Goal: Task Accomplishment & Management: Complete application form

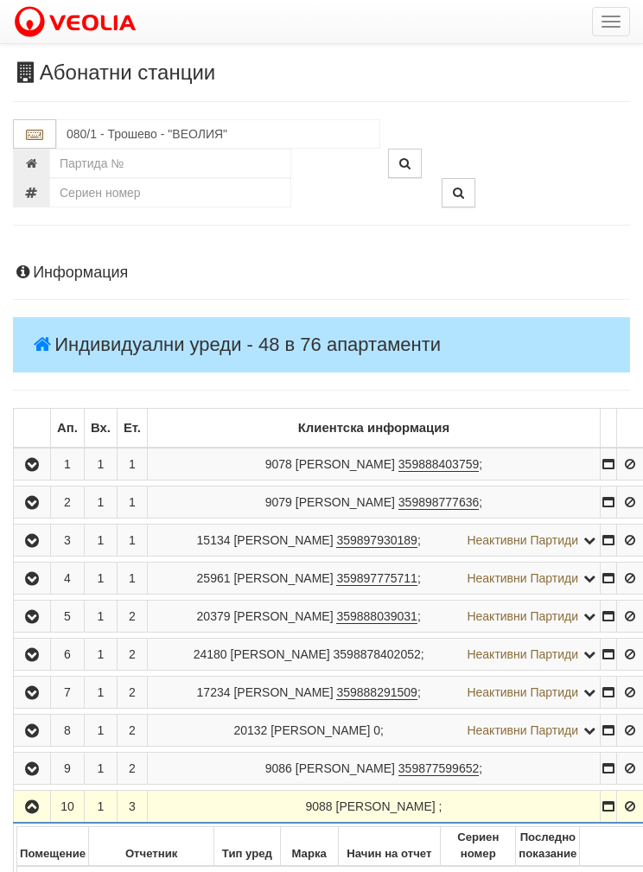
scroll to position [896, 0]
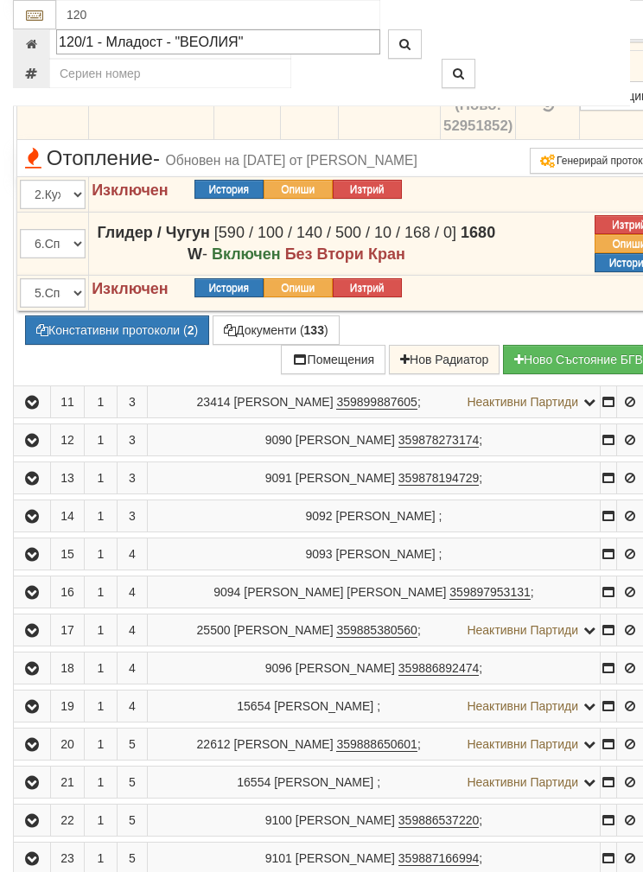
click at [117, 42] on div "120/1 - Младост - "ВЕОЛИЯ"" at bounding box center [218, 42] width 319 height 20
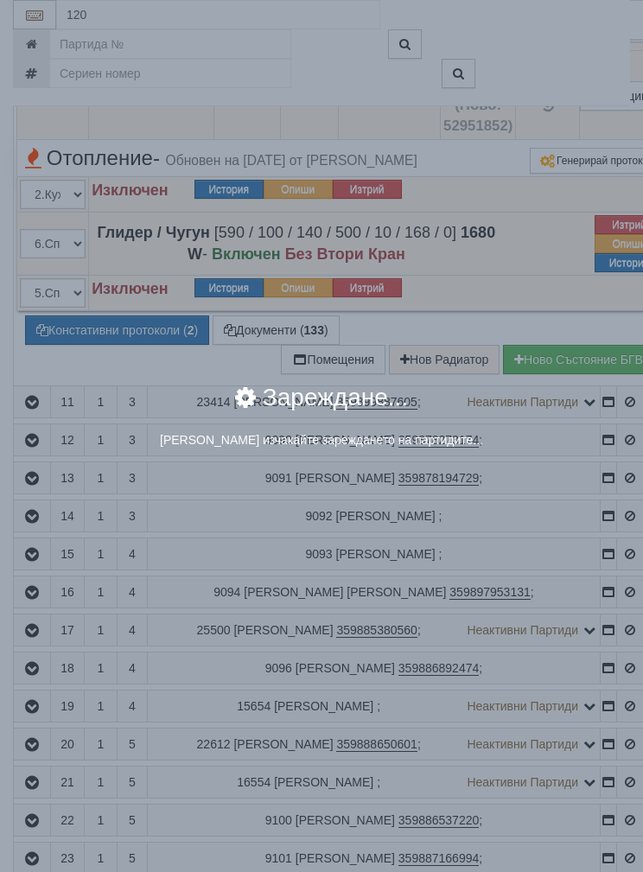
type input "120/1 - Младост - "ВЕОЛИЯ""
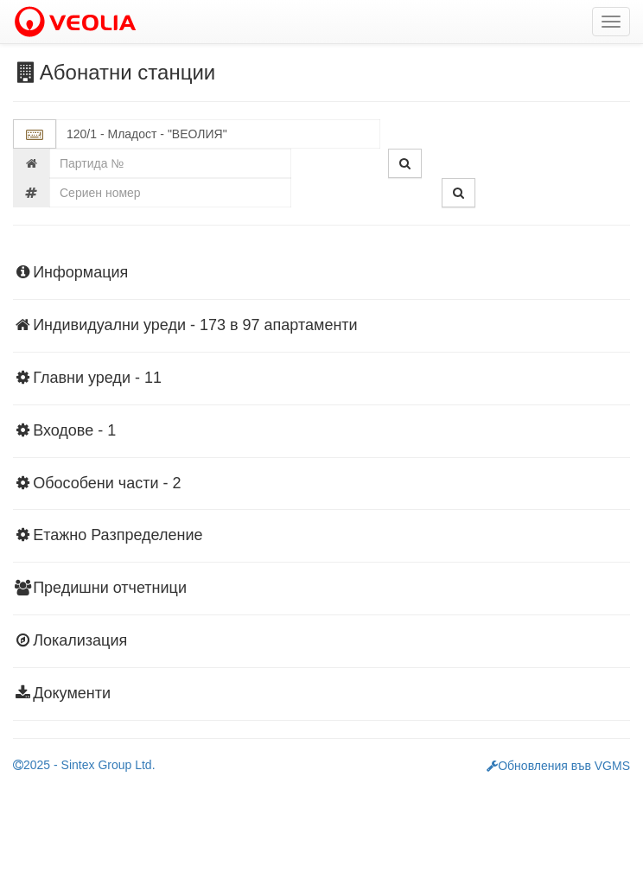
scroll to position [0, 0]
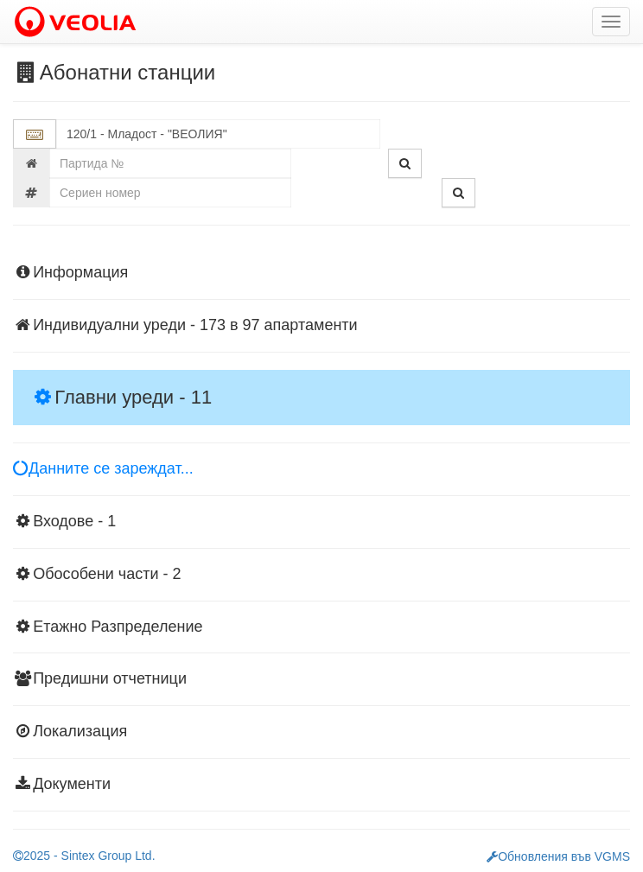
click at [96, 371] on h4 "Главни уреди - 11" at bounding box center [321, 397] width 617 height 55
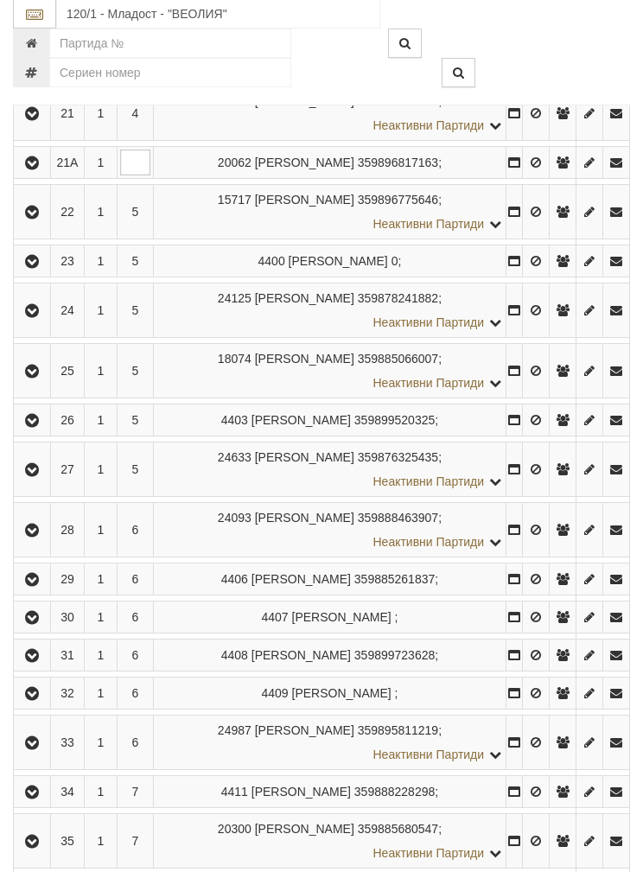
scroll to position [1347, 0]
click at [31, 364] on button "button" at bounding box center [31, 371] width 31 height 26
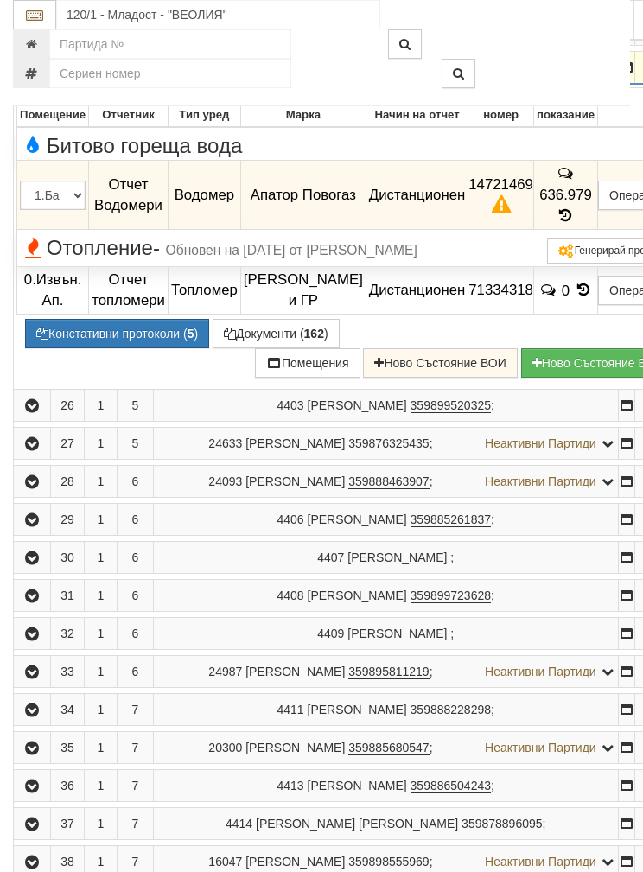
click at [0, 0] on button "Подмяна" at bounding box center [0, 0] width 0 height 0
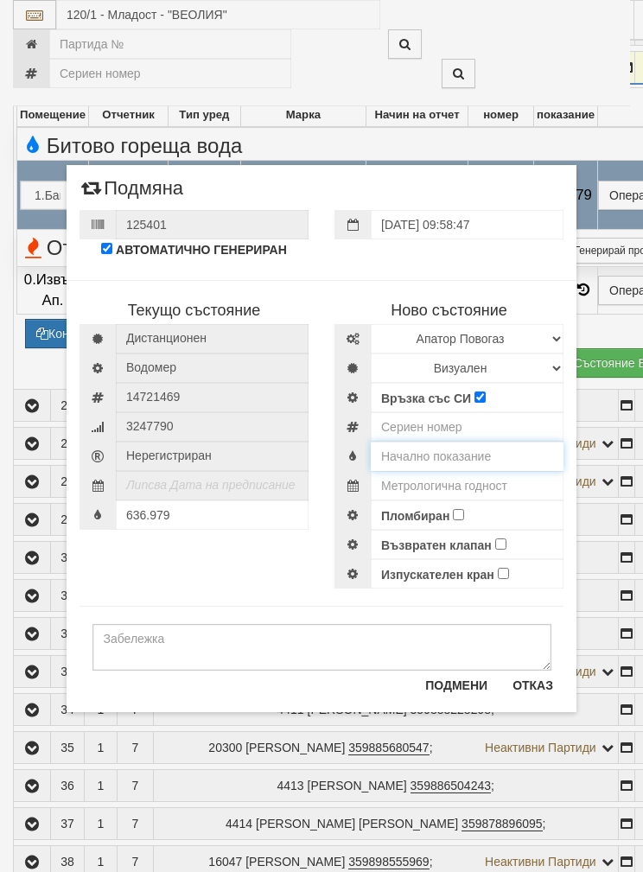
click at [418, 451] on input "text" at bounding box center [467, 456] width 193 height 29
type input "0.010"
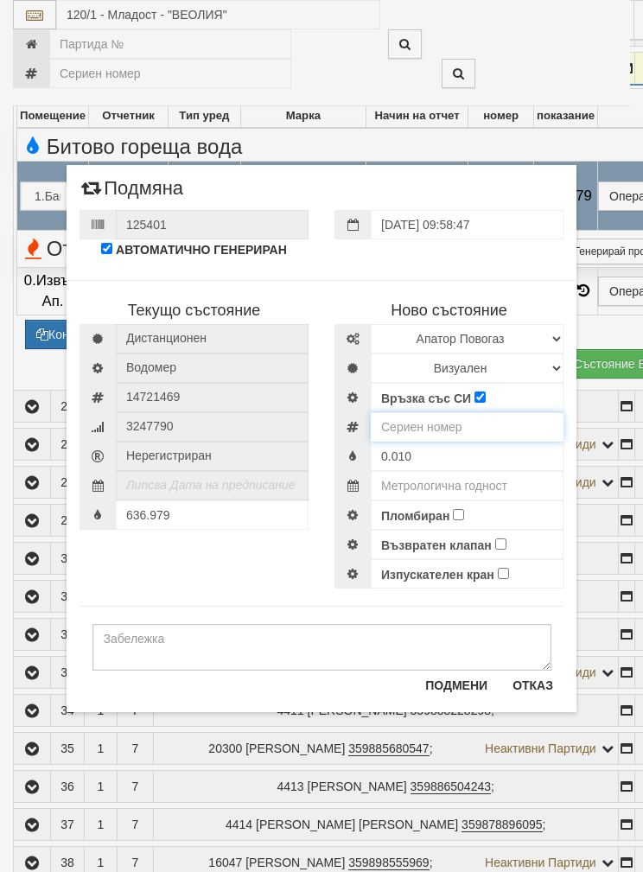
click at [448, 432] on input "number" at bounding box center [467, 426] width 193 height 29
type input "52951874"
click at [492, 334] on select "Избери Марка и модел Апатор Повогаз Друг Кундис Радио Сименс Визуален Сименс Ра…" at bounding box center [467, 338] width 193 height 29
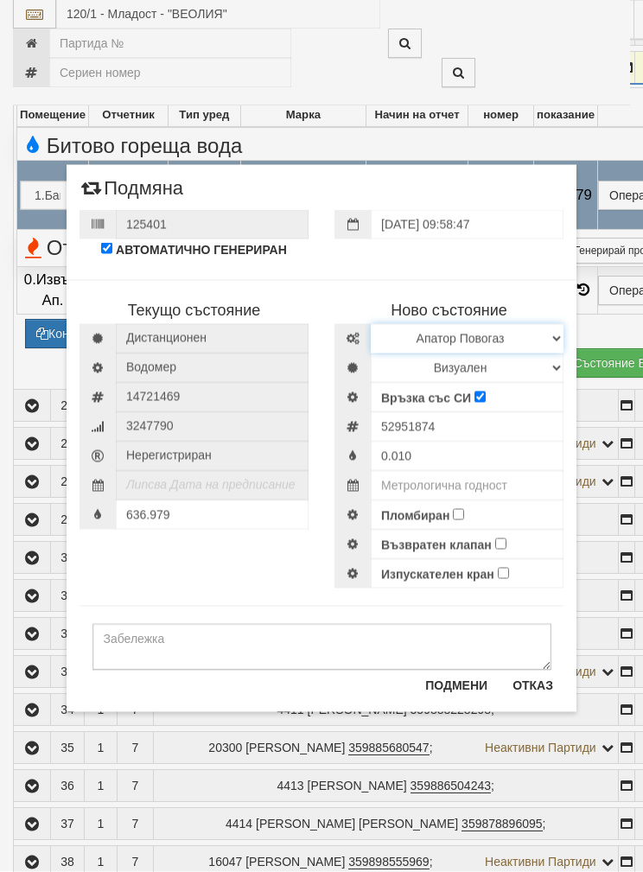
select select "ed08aeea-bb71-eb11-810c-b7de96689bdf"
click at [448, 358] on select "Визуален Дистанционен Изолирана линия БГВ Няма Oтклонение БГВ Няма Щранг БГВ" at bounding box center [467, 367] width 193 height 29
select select "2"
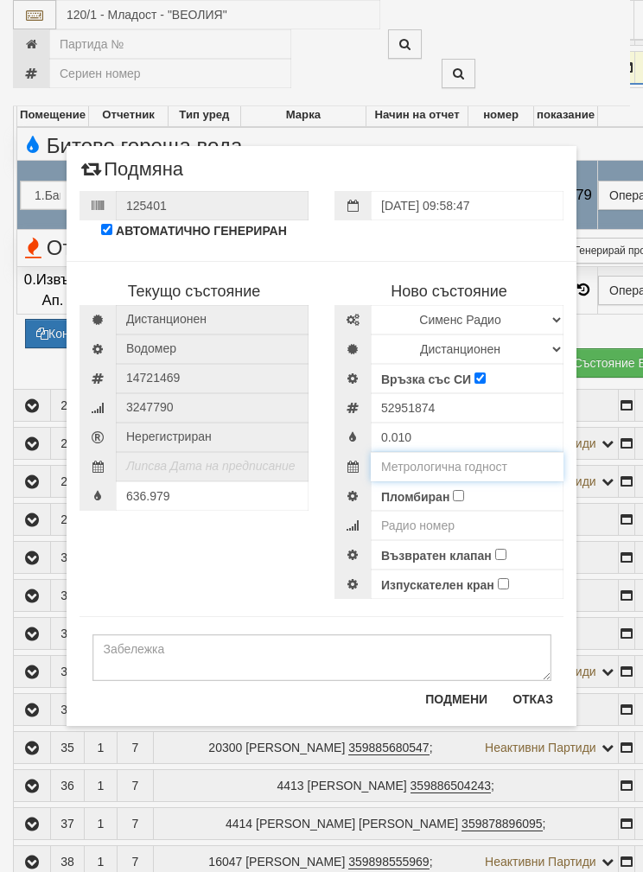
click at [442, 457] on input "text" at bounding box center [467, 466] width 193 height 29
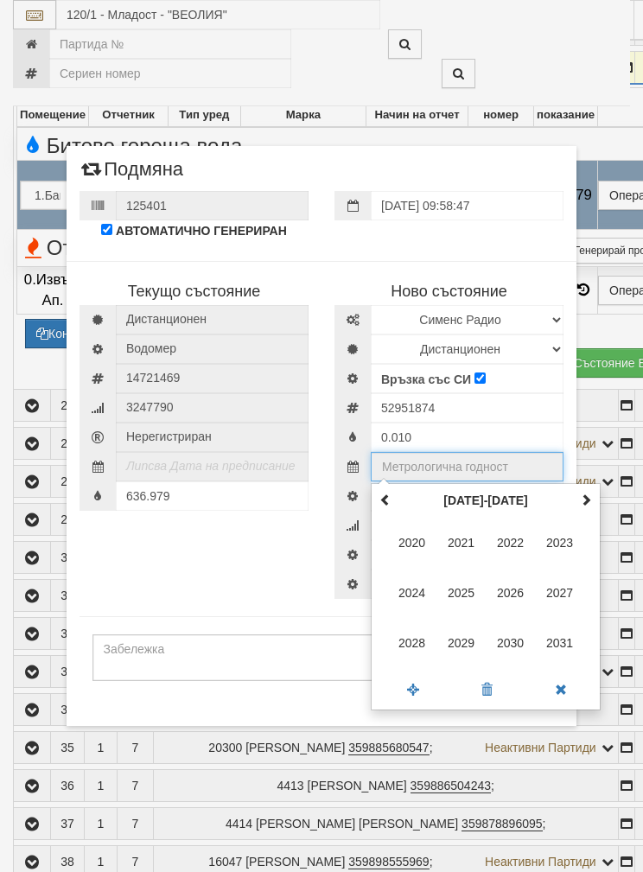
scroll to position [1346, 0]
click at [591, 488] on th at bounding box center [585, 500] width 21 height 26
click at [454, 581] on span "2035" at bounding box center [461, 592] width 47 height 47
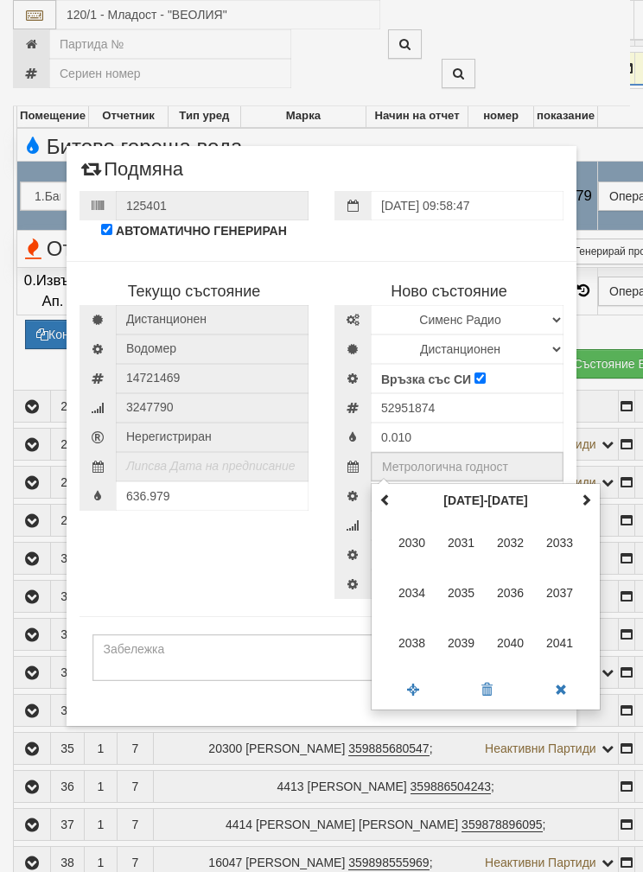
type input "2035"
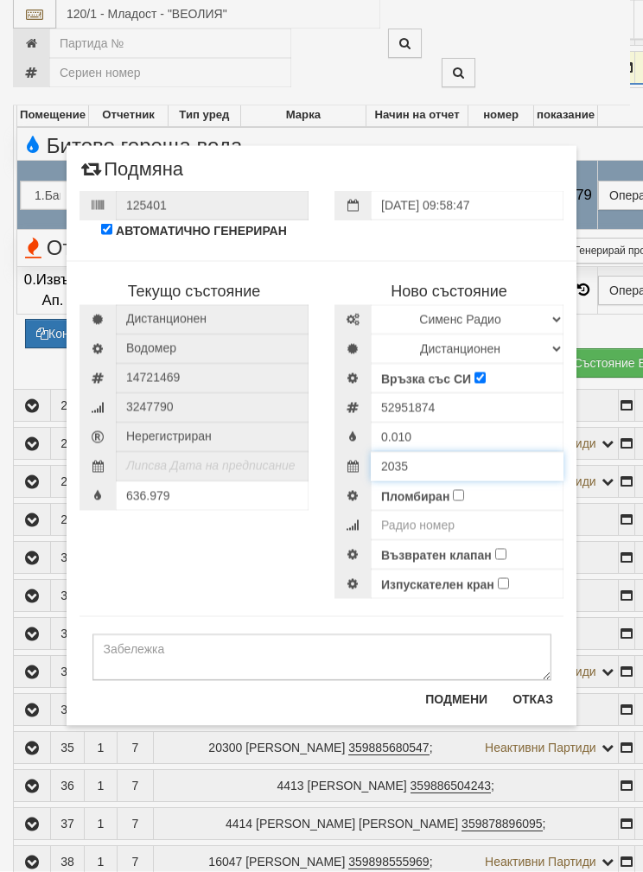
click at [456, 479] on input "2035" at bounding box center [467, 466] width 193 height 29
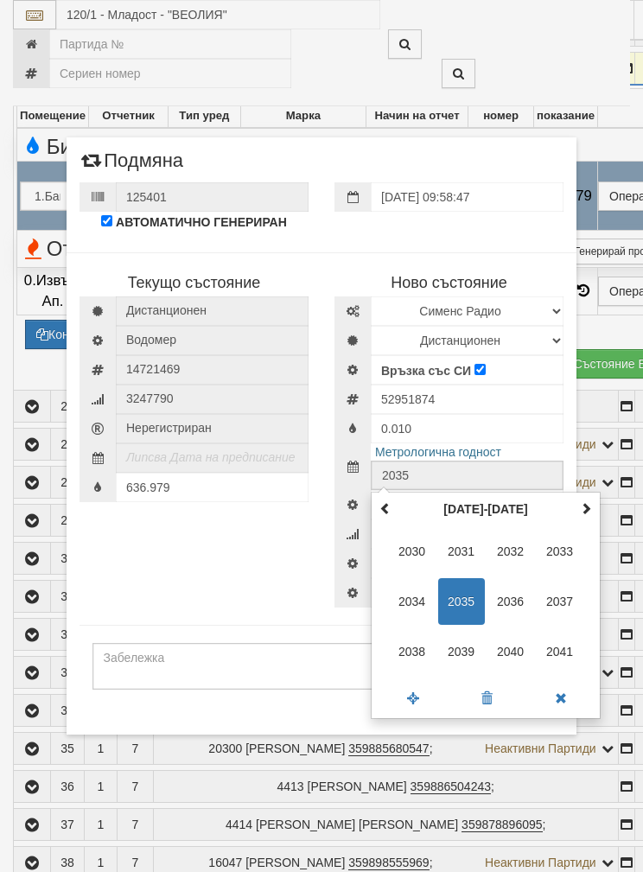
click at [183, 540] on div "Текущо състояние Дистанционен Водомер 14721469 3247790" at bounding box center [322, 421] width 510 height 372
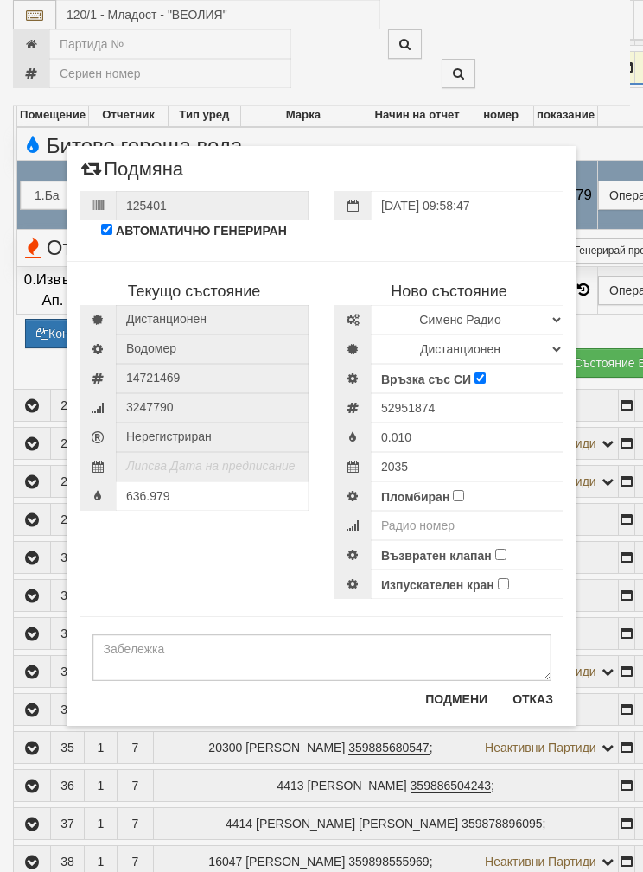
click at [457, 490] on input "Пломбиран" at bounding box center [458, 495] width 11 height 11
checkbox input "true"
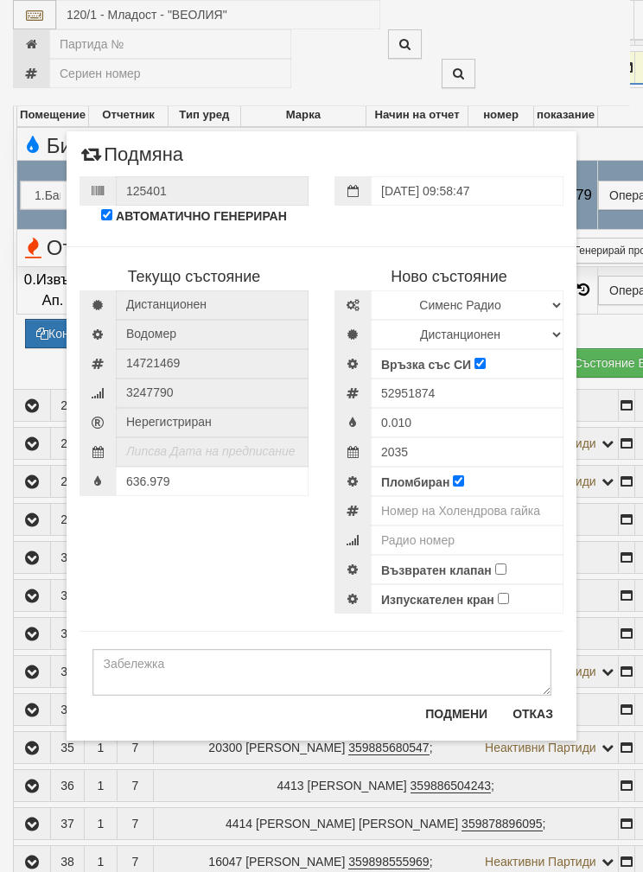
click at [502, 565] on input "Възвратен клапан" at bounding box center [500, 568] width 11 height 11
checkbox input "true"
click at [440, 502] on input "number" at bounding box center [467, 510] width 193 height 29
type input "0002180"
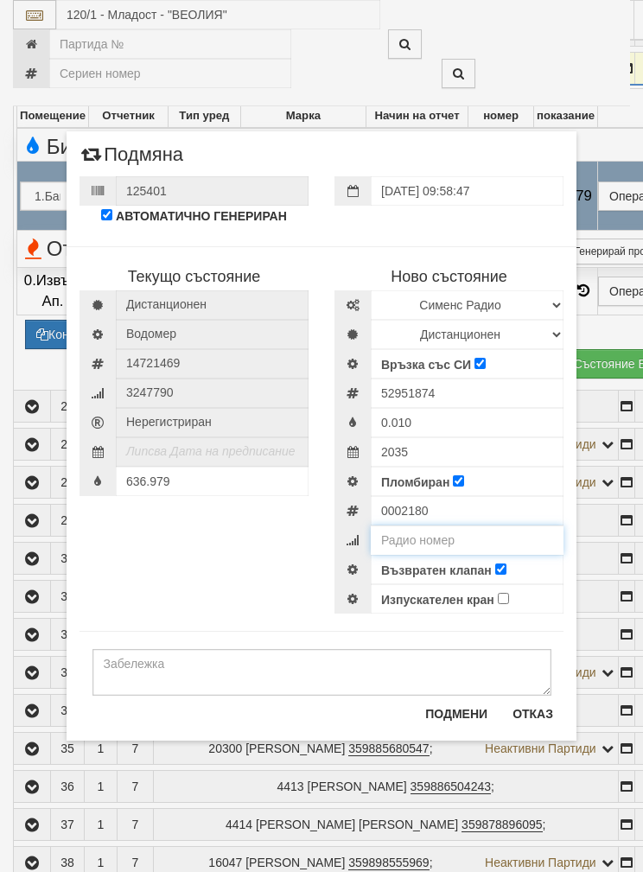
click at [450, 546] on input "number" at bounding box center [467, 539] width 193 height 29
click at [448, 391] on input "52951874" at bounding box center [467, 392] width 193 height 29
click at [413, 392] on input "52951874" at bounding box center [467, 392] width 193 height 29
click at [412, 391] on input "52951874" at bounding box center [467, 392] width 193 height 29
click at [433, 537] on input "number" at bounding box center [467, 539] width 193 height 29
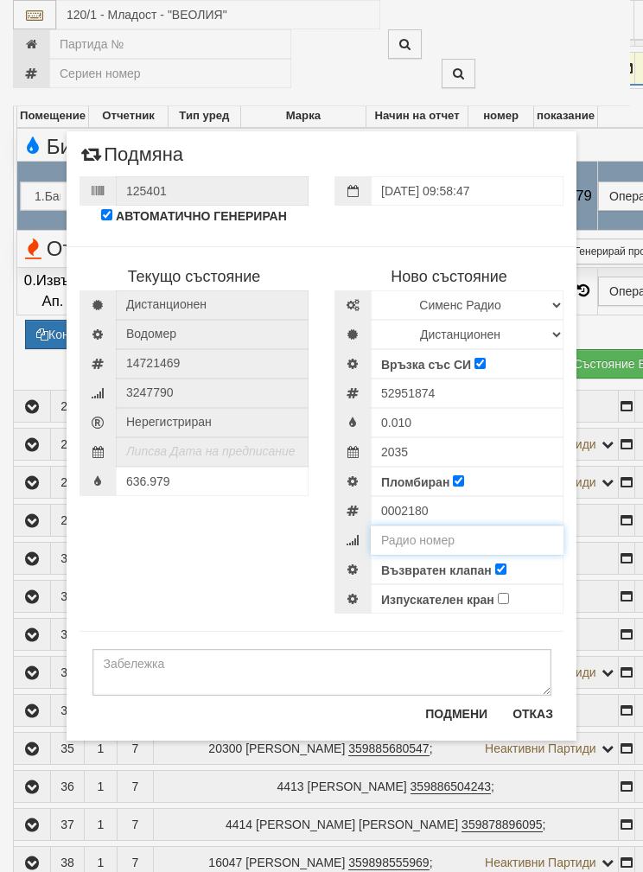
click at [431, 540] on input "number" at bounding box center [467, 539] width 193 height 29
click at [430, 540] on input "number" at bounding box center [467, 539] width 193 height 29
paste input "52951874"
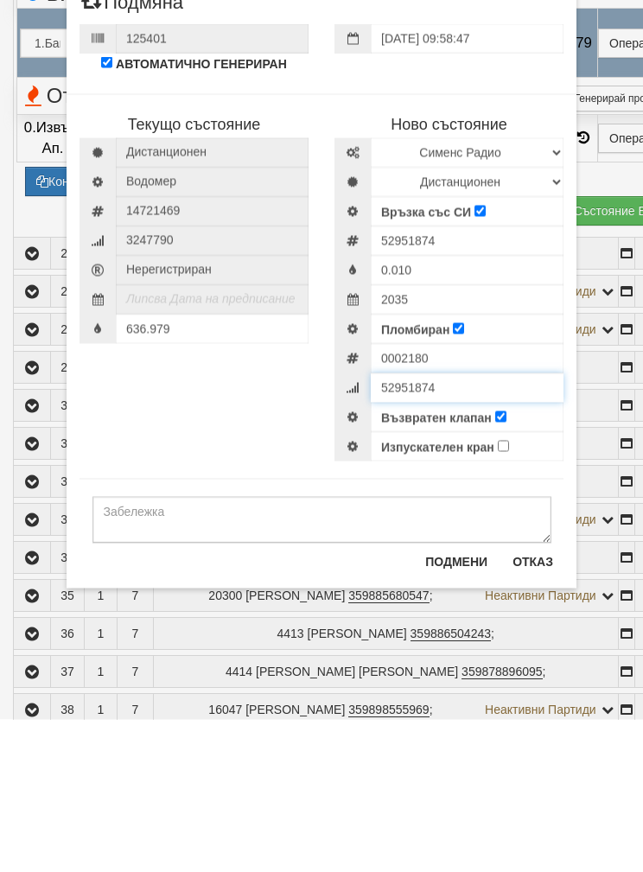
type input "52951874"
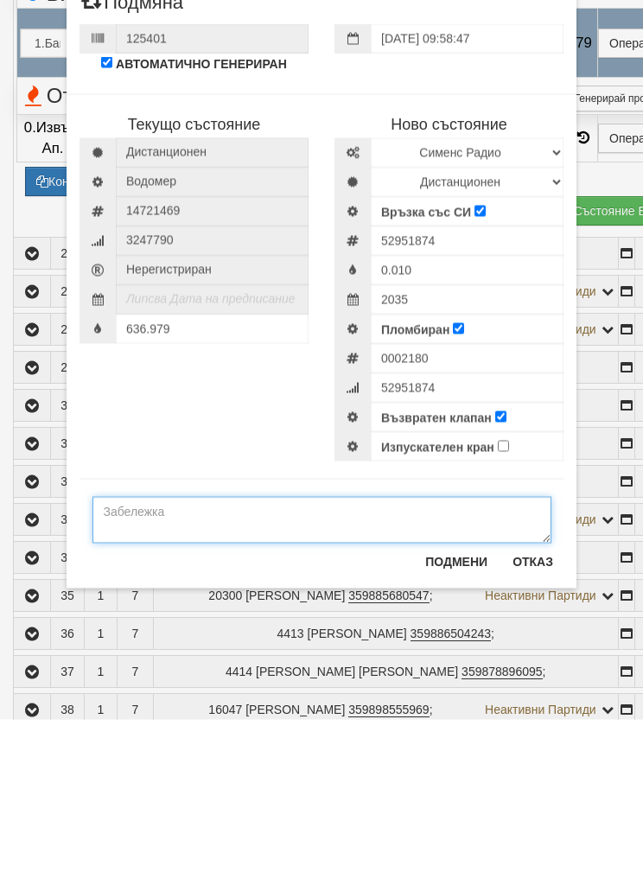
click at [158, 649] on textarea at bounding box center [321, 672] width 459 height 47
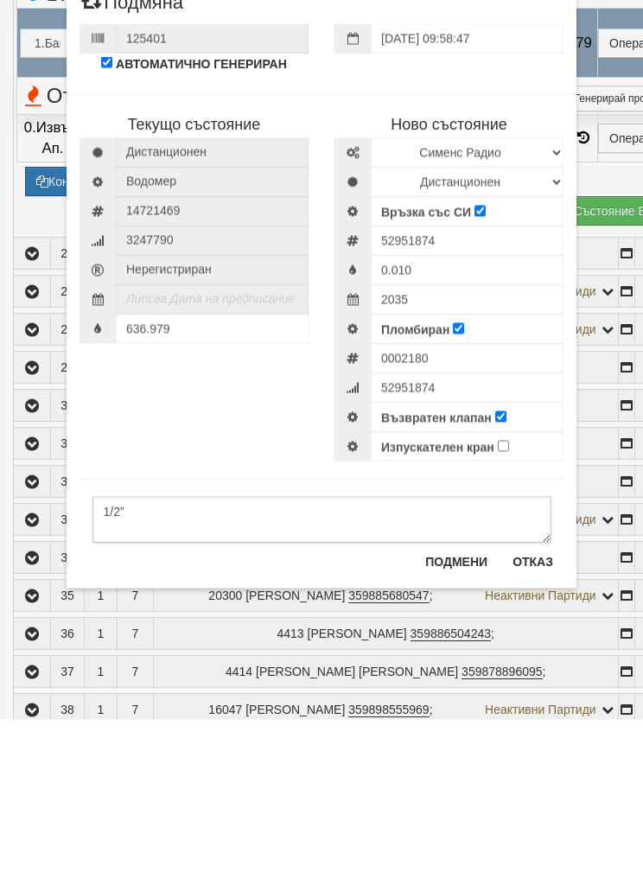
scroll to position [1499, 0]
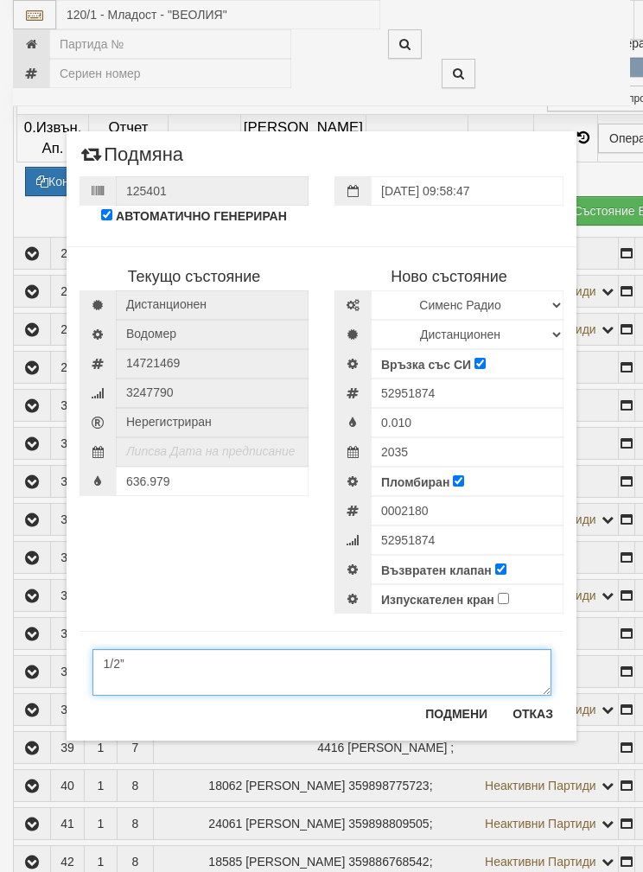
type textarea "1/2”"
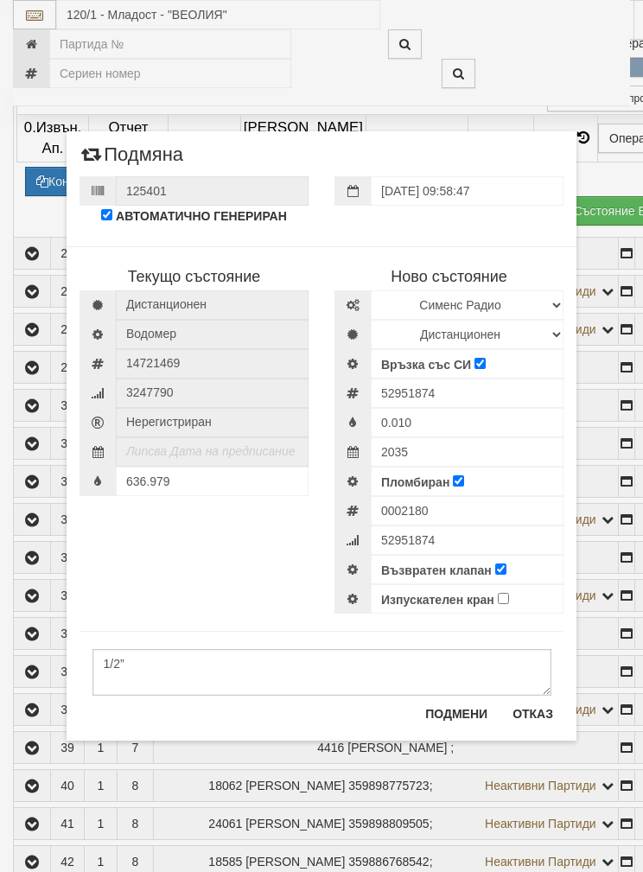
click at [161, 571] on div "Текущо състояние Дистанционен Водомер 14721469 3247790" at bounding box center [322, 421] width 510 height 384
click at [160, 584] on div "Текущо състояние Дистанционен Водомер 14721469 3247790" at bounding box center [322, 421] width 510 height 384
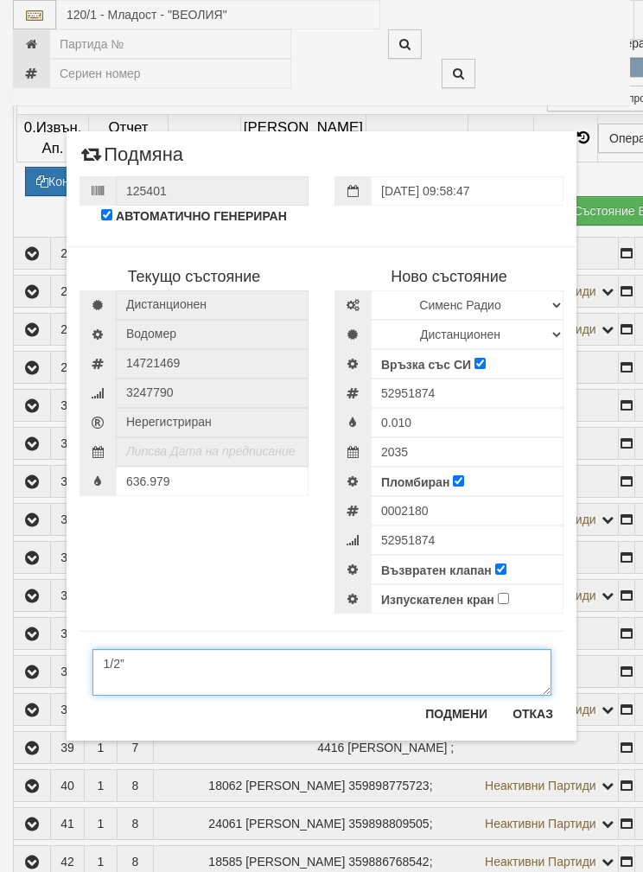
click at [161, 662] on textarea "1/2”" at bounding box center [321, 672] width 459 height 47
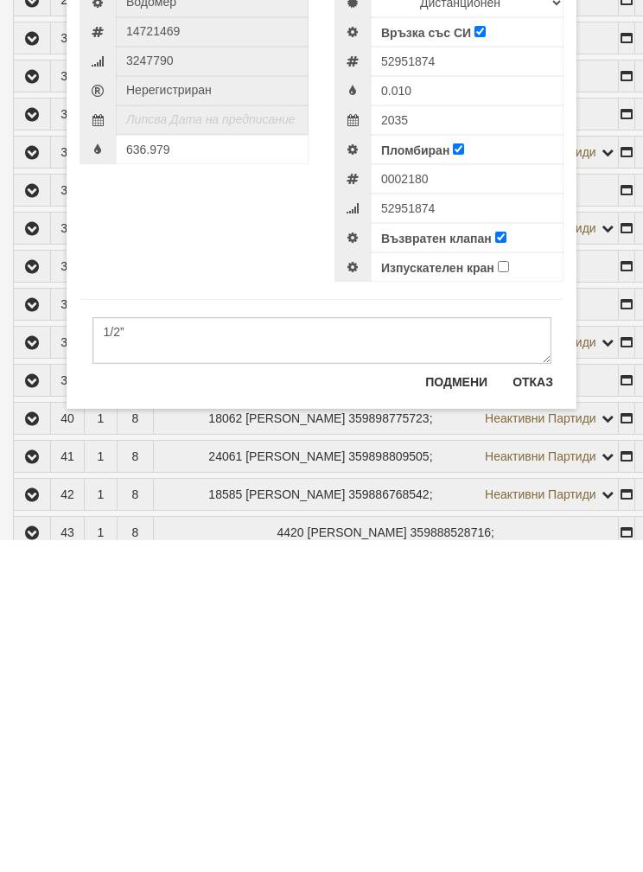
click at [175, 249] on div "Текущо състояние Дистанционен Водомер 14721469 3247790" at bounding box center [322, 421] width 510 height 384
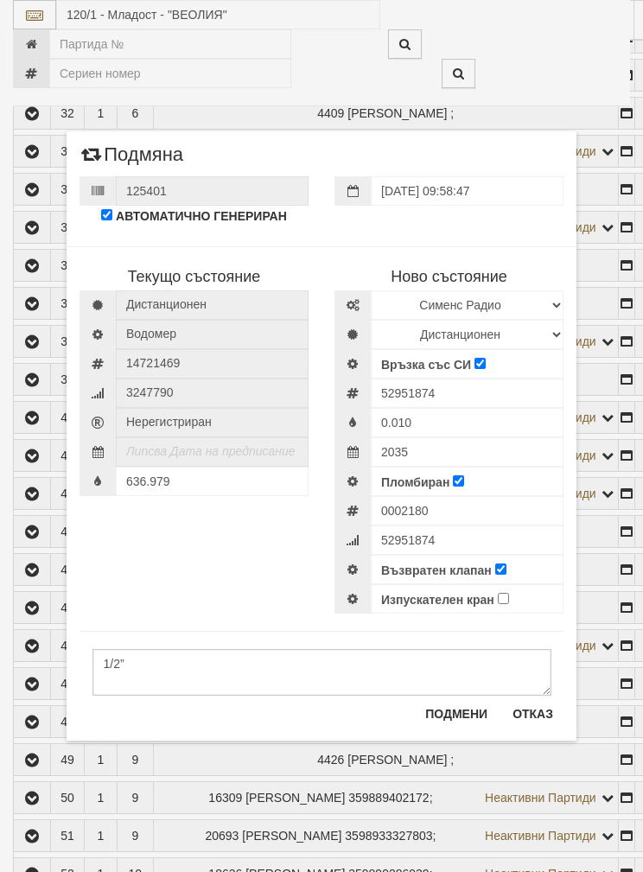
click at [143, 557] on div "Текущо състояние Дистанционен Водомер 14721469 3247790" at bounding box center [322, 421] width 510 height 384
click at [145, 556] on div "Текущо състояние Дистанционен Водомер 14721469 3247790" at bounding box center [322, 421] width 510 height 384
click at [143, 577] on div "Текущо състояние Дистанционен Водомер 14721469 3247790" at bounding box center [322, 421] width 510 height 384
click at [141, 588] on div "Текущо състояние Дистанционен Водомер 14721469 3247790" at bounding box center [322, 421] width 510 height 384
click at [197, 492] on input "636.979" at bounding box center [212, 481] width 193 height 29
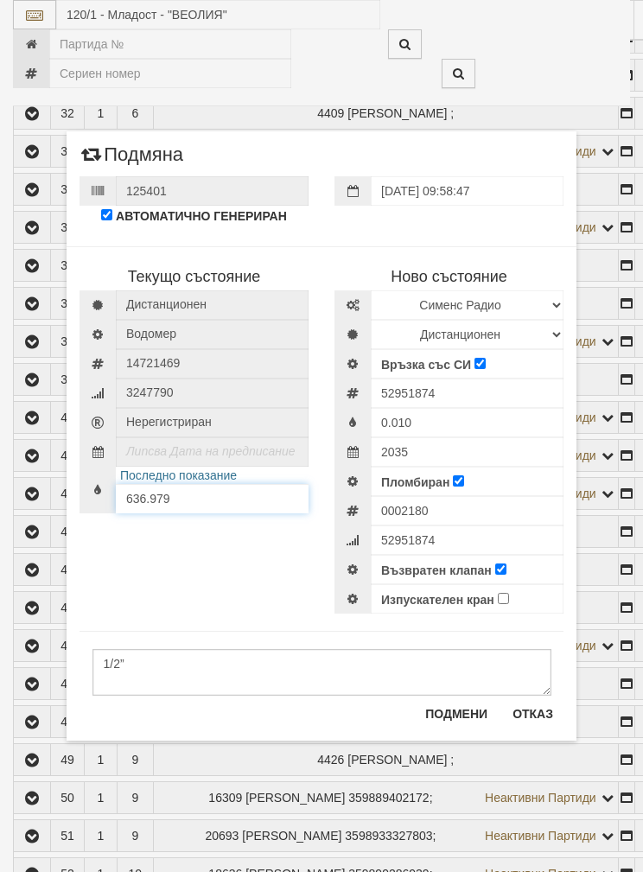
scroll to position [1866, 0]
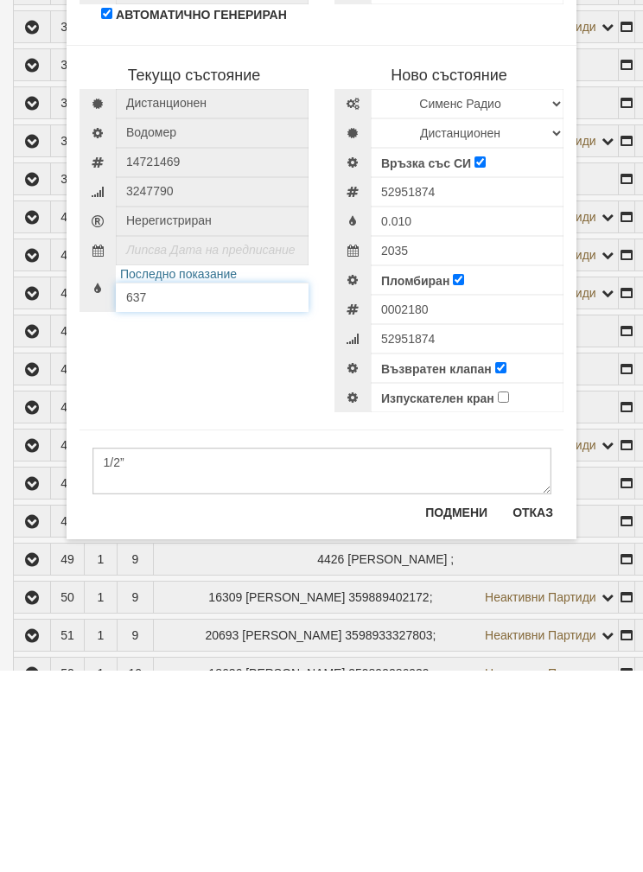
type input "637"
click at [456, 700] on button "Подмени" at bounding box center [456, 714] width 83 height 28
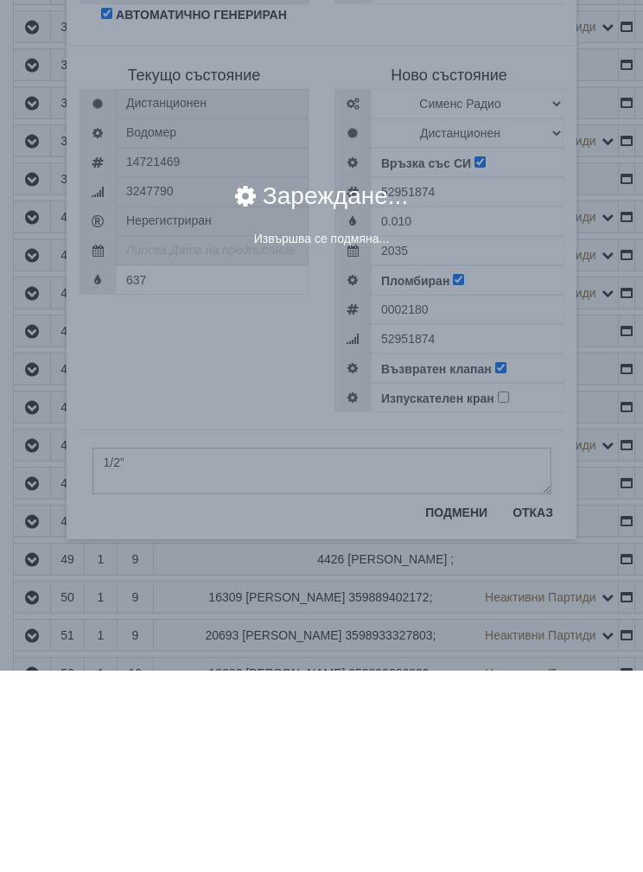
scroll to position [2068, 0]
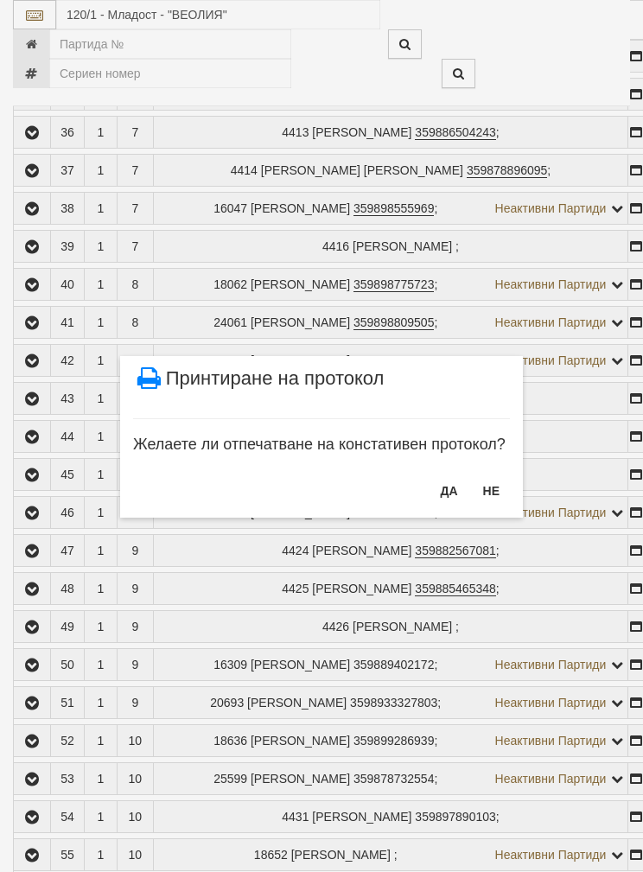
click at [494, 485] on button "НЕ" at bounding box center [491, 491] width 37 height 28
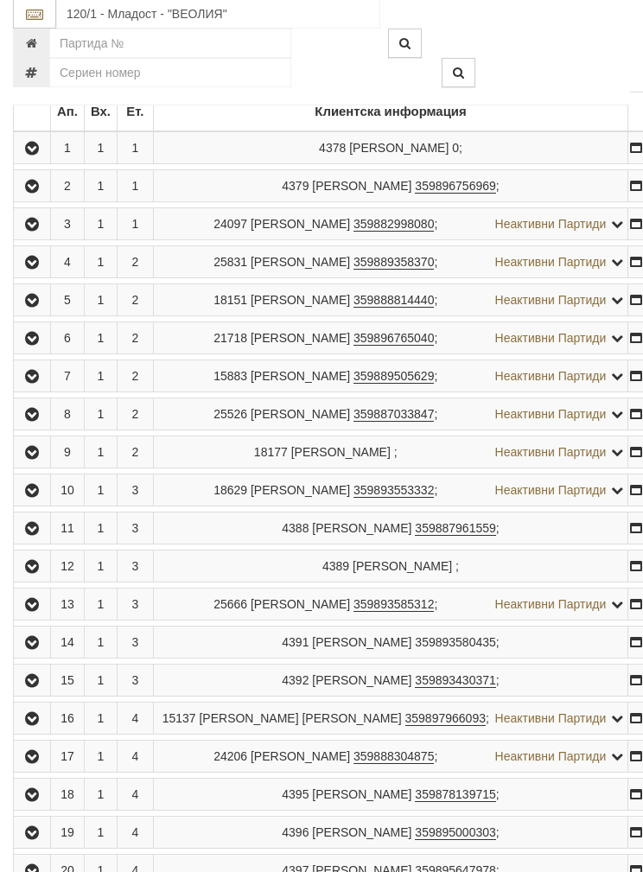
scroll to position [316, 0]
click at [85, 36] on input "number" at bounding box center [170, 43] width 242 height 29
click at [82, 17] on input "120/1 - Младост - "ВЕОЛИЯ"" at bounding box center [218, 14] width 324 height 29
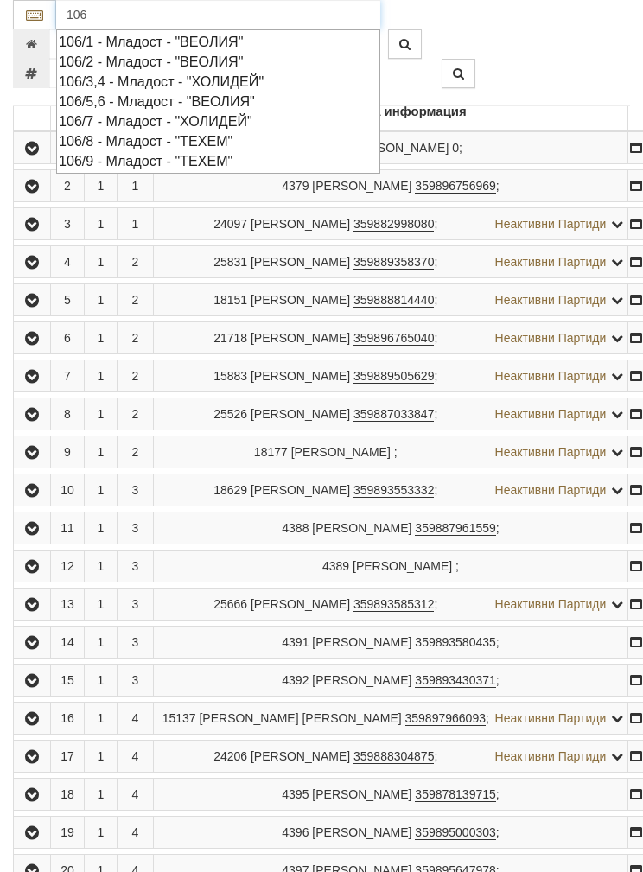
click at [139, 32] on div "106/1 - Младост - "ВЕОЛИЯ"" at bounding box center [218, 42] width 319 height 20
type input "106/1 - Младост - "ВЕОЛИЯ""
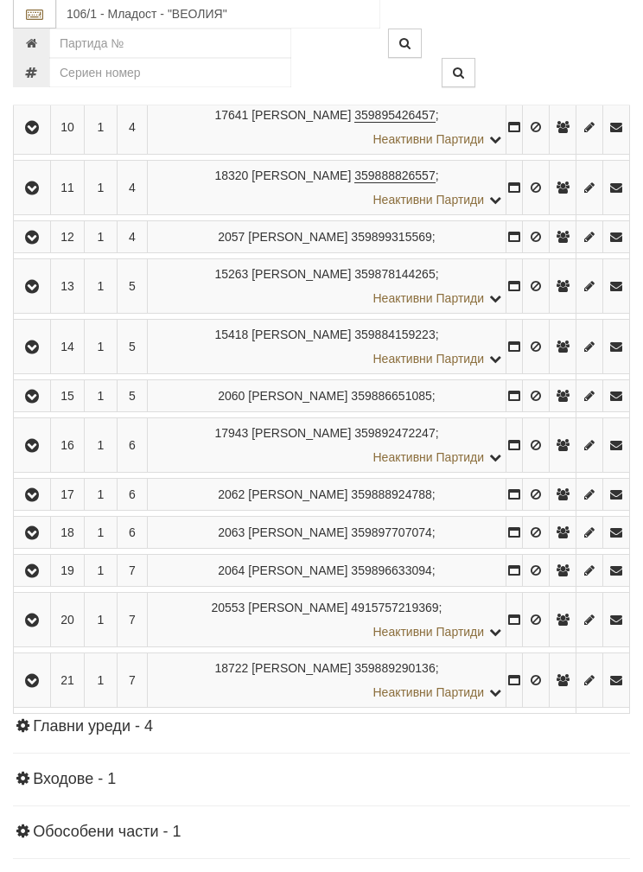
scroll to position [780, 0]
click at [29, 614] on icon "button" at bounding box center [32, 620] width 21 height 12
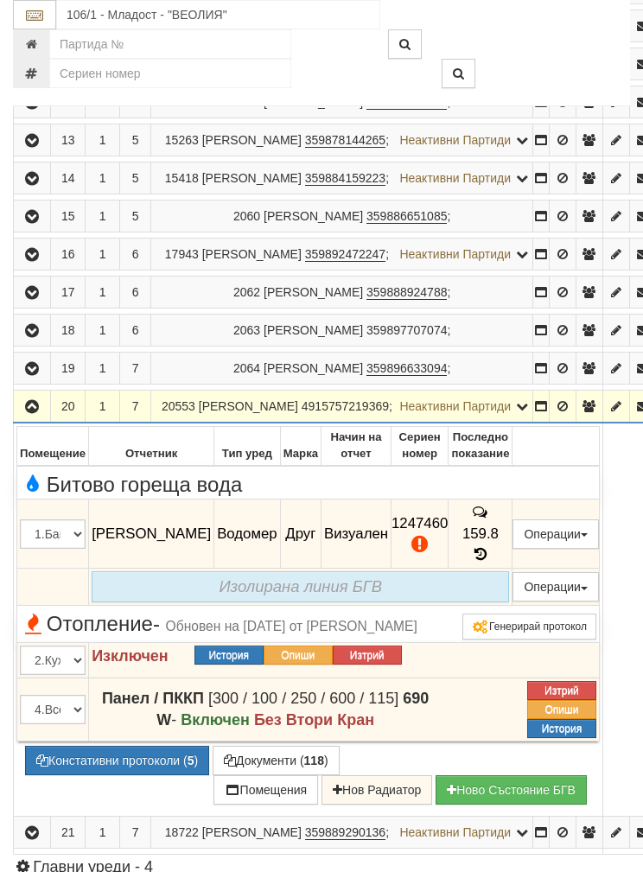
click at [0, 0] on button "Подмяна" at bounding box center [0, 0] width 0 height 0
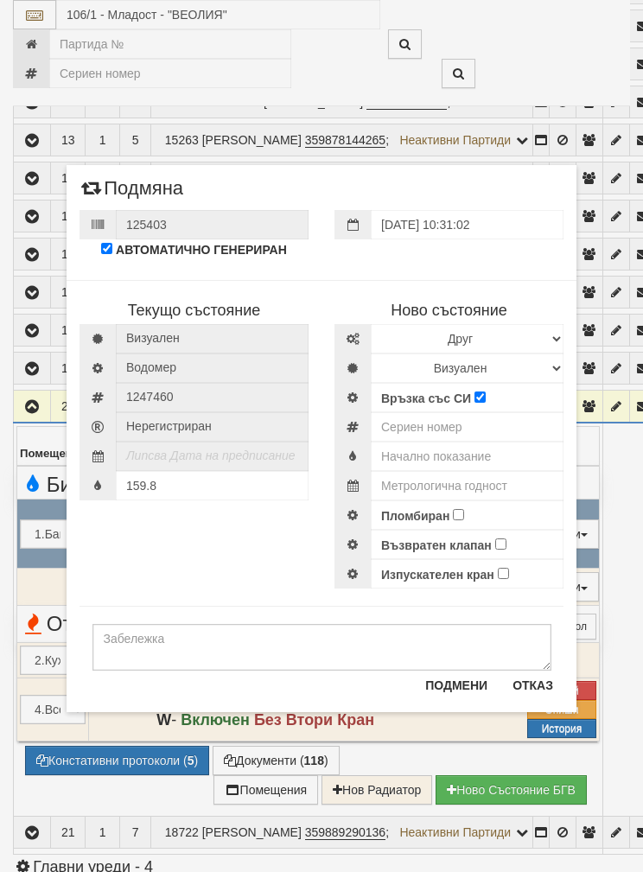
click at [170, 557] on div "Текущо състояние Визуален Водомер 1247460" at bounding box center [322, 426] width 510 height 326
click at [426, 451] on input "text" at bounding box center [467, 456] width 193 height 29
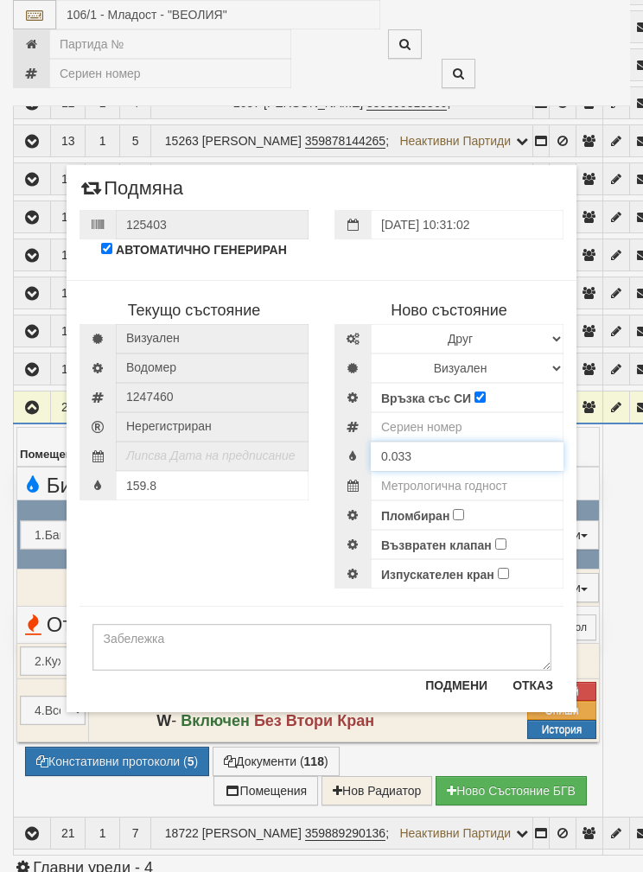
type input "0.033"
click at [450, 427] on input "number" at bounding box center [467, 426] width 193 height 29
type input "60"
type input "0"
type input "60107062"
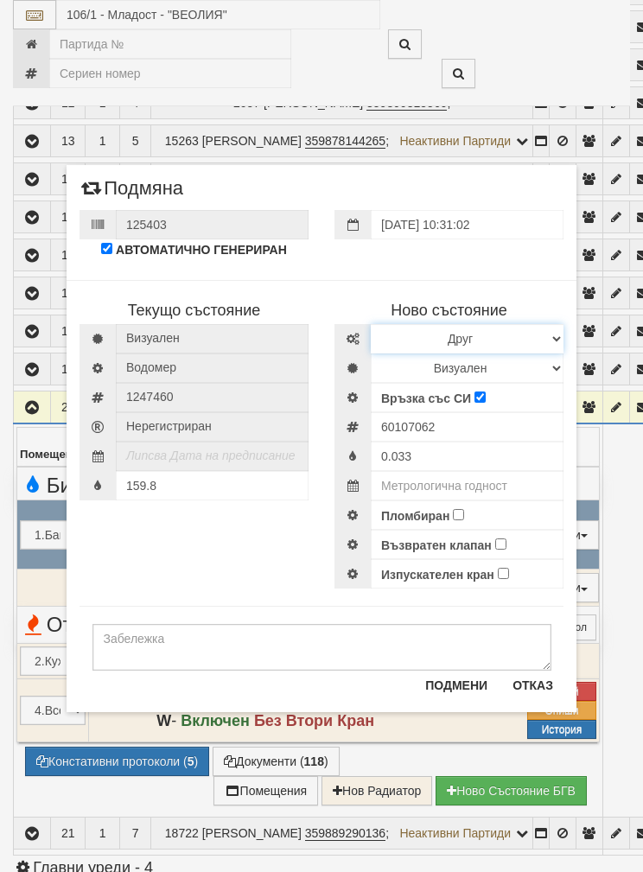
click at [517, 338] on select "Избери Марка и модел Апатор Повогаз Друг Кундис Радио Сименс Визуален Сименс Ра…" at bounding box center [467, 338] width 193 height 29
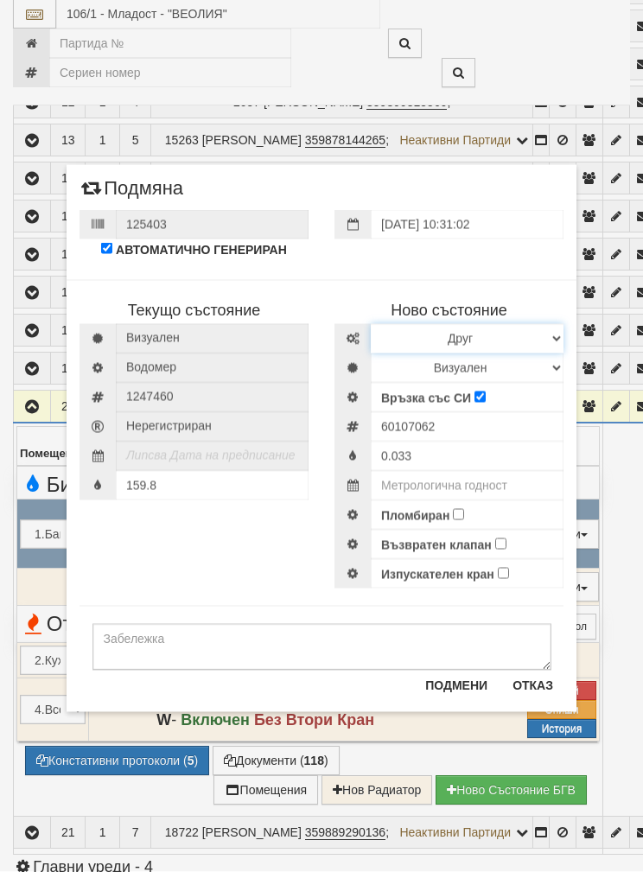
select select "ed08aeea-bb71-eb11-810c-b7de96689bdf"
click at [482, 358] on select "Визуален Дистанционен Изолирана линия БГВ Няма Oтклонение БГВ Няма Щранг БГВ" at bounding box center [467, 367] width 193 height 29
select select "2"
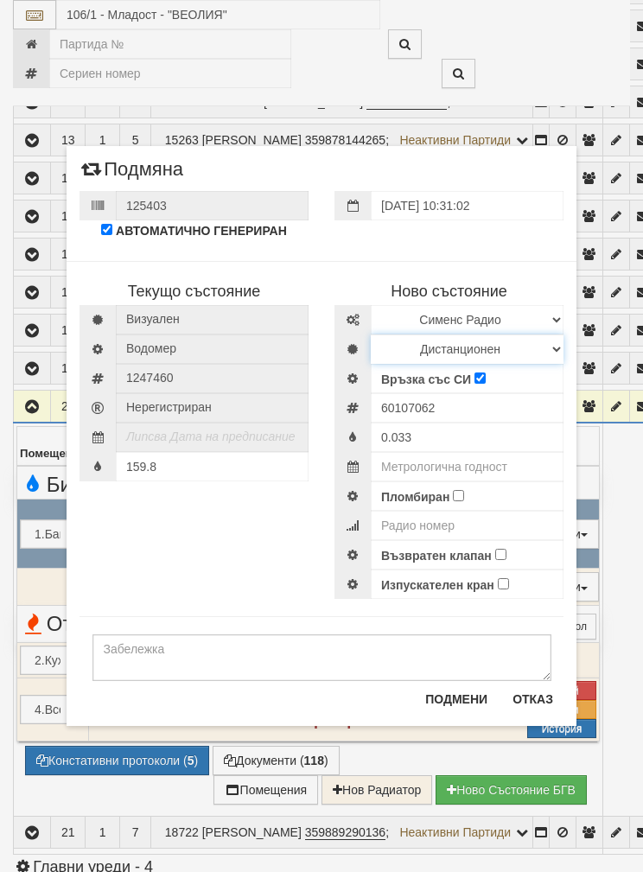
scroll to position [849, 0]
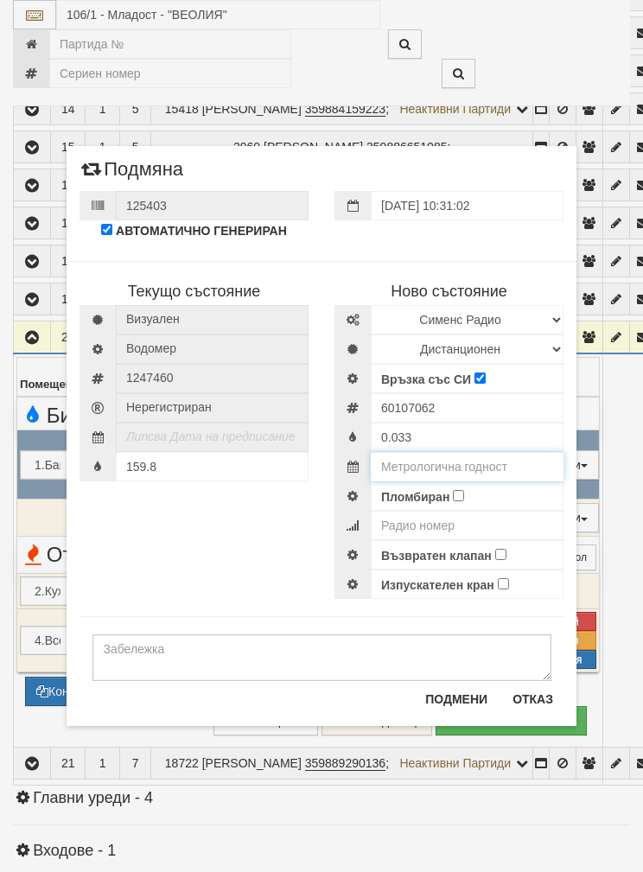
click at [464, 457] on input "text" at bounding box center [467, 466] width 193 height 29
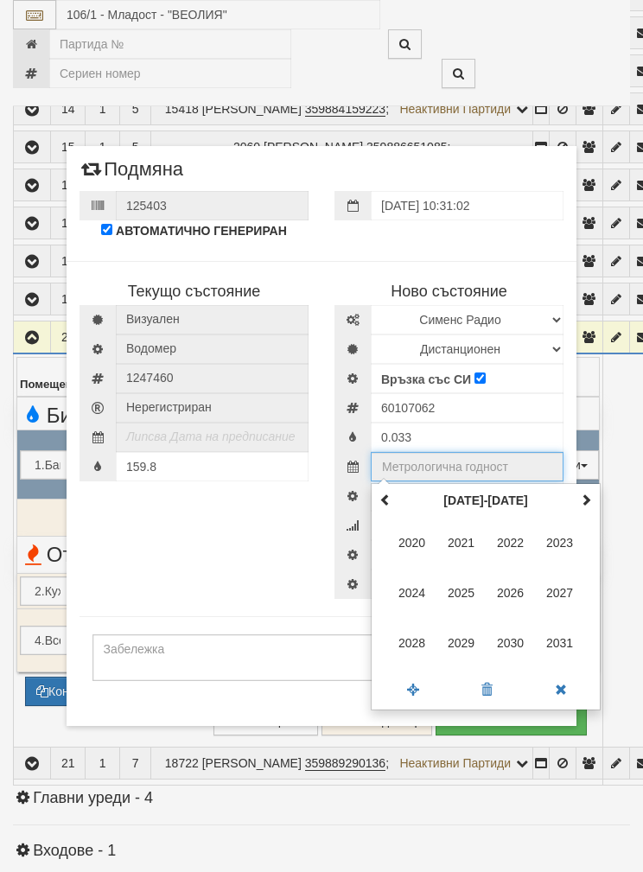
scroll to position [848, 0]
click at [584, 487] on th at bounding box center [585, 500] width 21 height 26
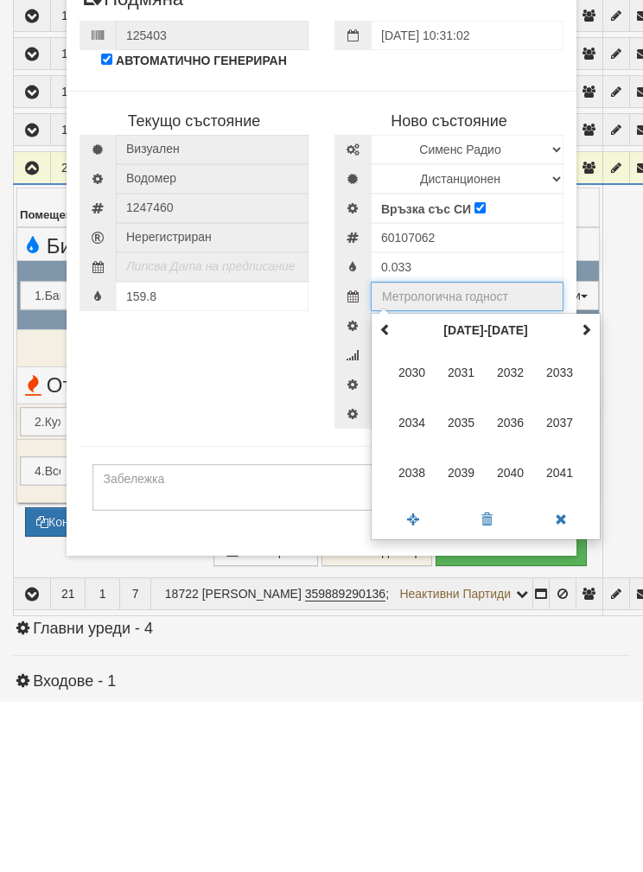
click at [468, 569] on span "2035" at bounding box center [461, 592] width 47 height 47
type input "2035"
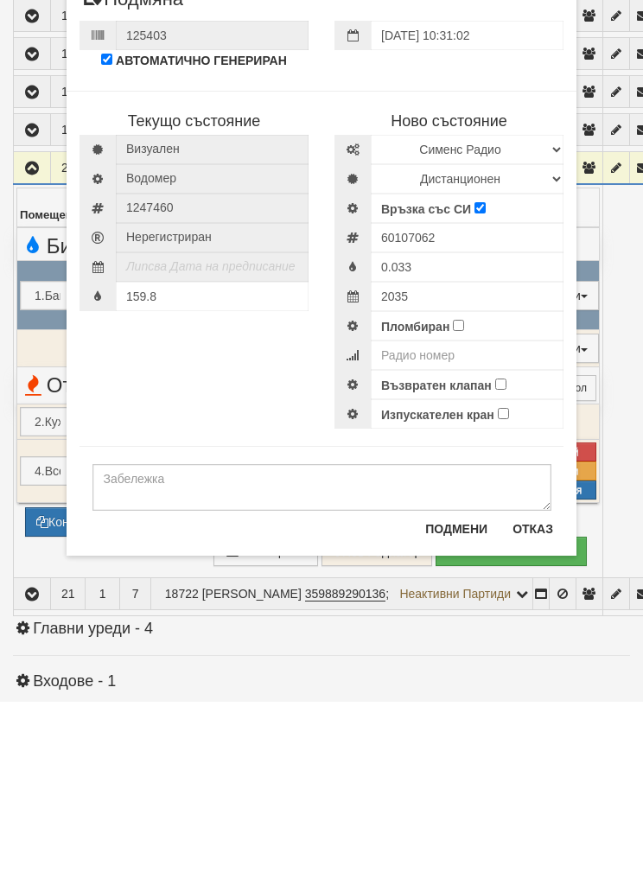
scroll to position [1020, 0]
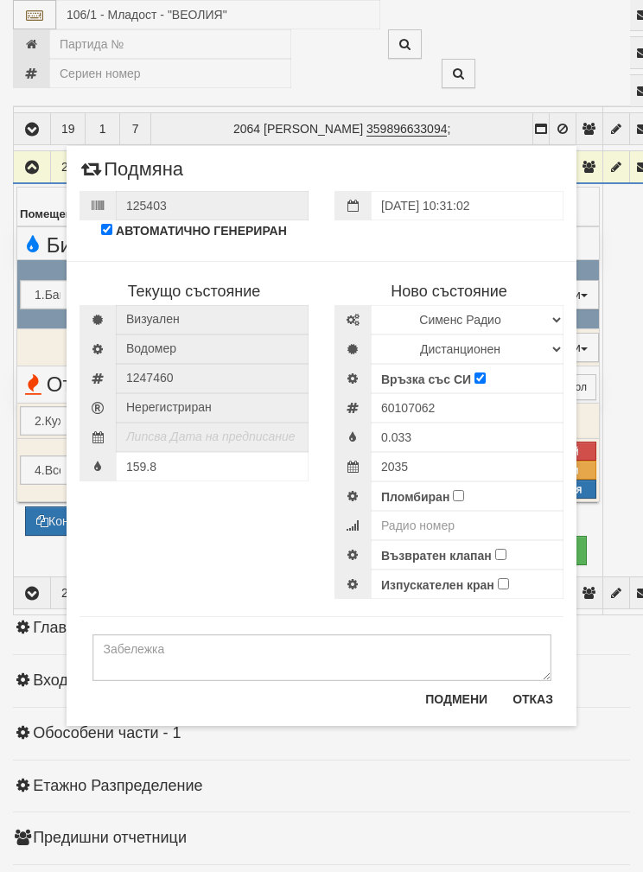
click at [460, 491] on input "Пломбиран" at bounding box center [458, 495] width 11 height 11
checkbox input "true"
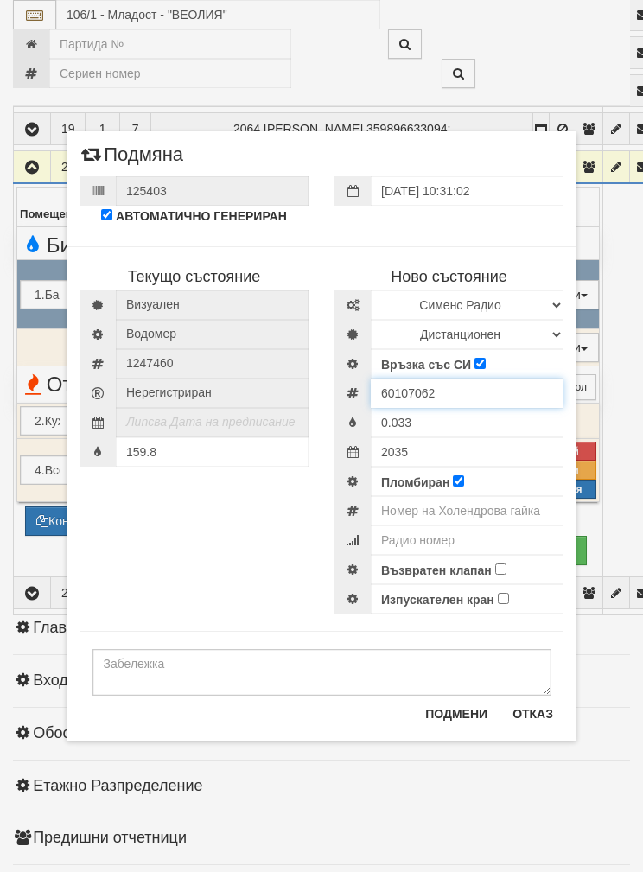
click at [448, 387] on input "60107062" at bounding box center [467, 392] width 193 height 29
click at [410, 390] on input "60107062" at bounding box center [467, 392] width 193 height 29
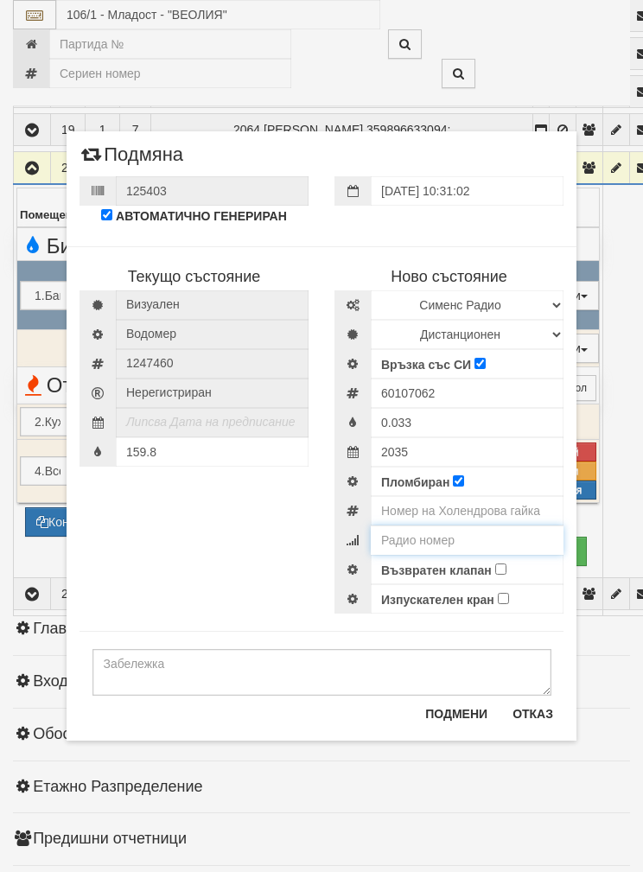
click at [442, 536] on input "number" at bounding box center [467, 539] width 193 height 29
click at [435, 531] on input "number" at bounding box center [467, 539] width 193 height 29
click at [434, 531] on input "number" at bounding box center [467, 539] width 193 height 29
paste input "60107062"
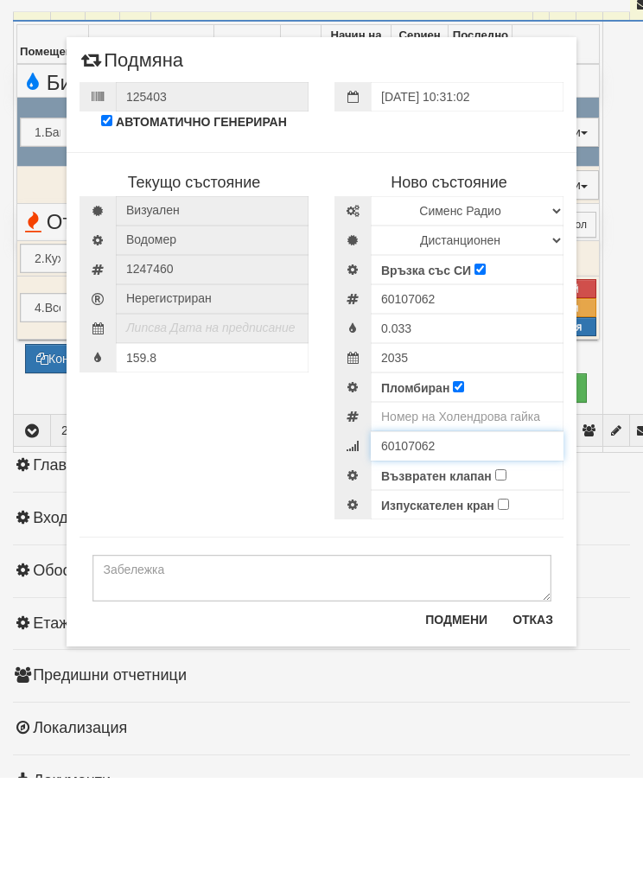
type input "60107062"
click at [416, 496] on input "number" at bounding box center [467, 510] width 193 height 29
type input "0001171"
click at [496, 525] on input "60107062" at bounding box center [467, 539] width 193 height 29
click at [490, 562] on label "Възвратен клапан" at bounding box center [436, 570] width 111 height 17
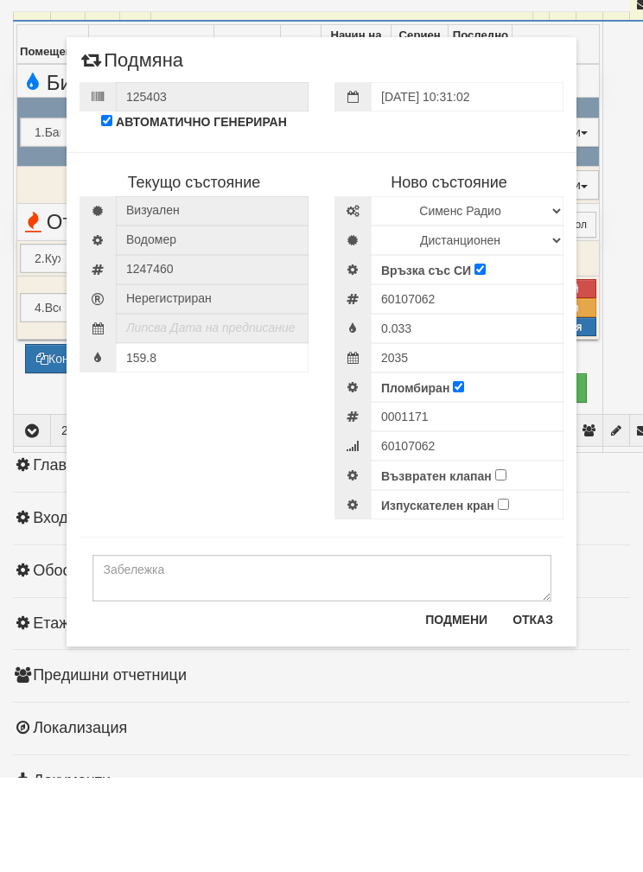
click at [495, 563] on input "Възвратен клапан" at bounding box center [500, 568] width 11 height 11
checkbox input "true"
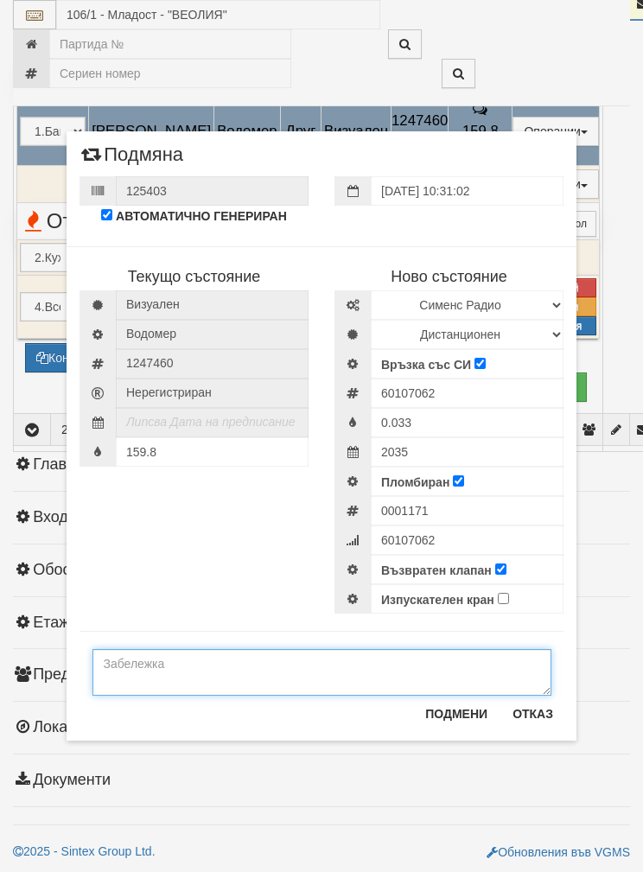
click at [141, 678] on textarea at bounding box center [321, 672] width 459 height 47
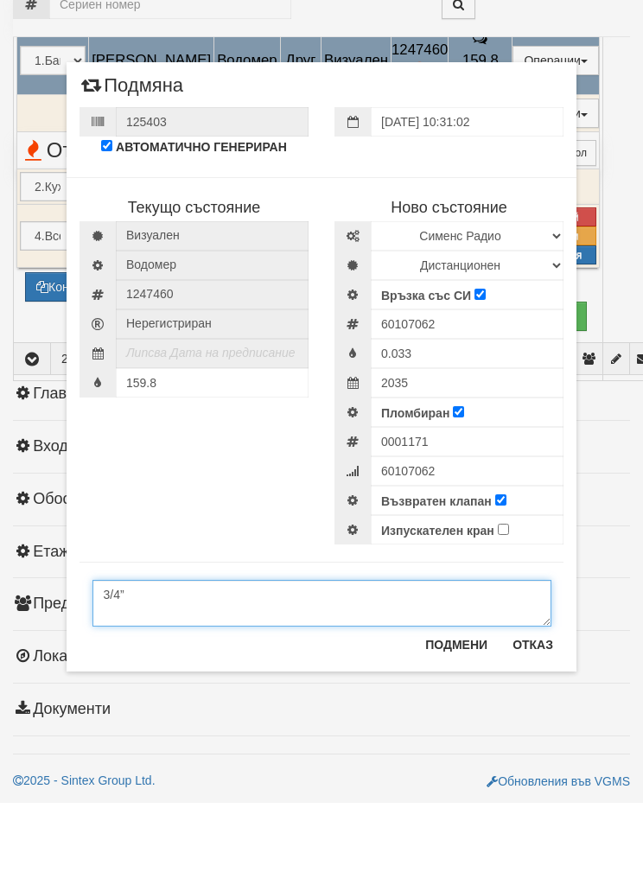
scroll to position [1406, 0]
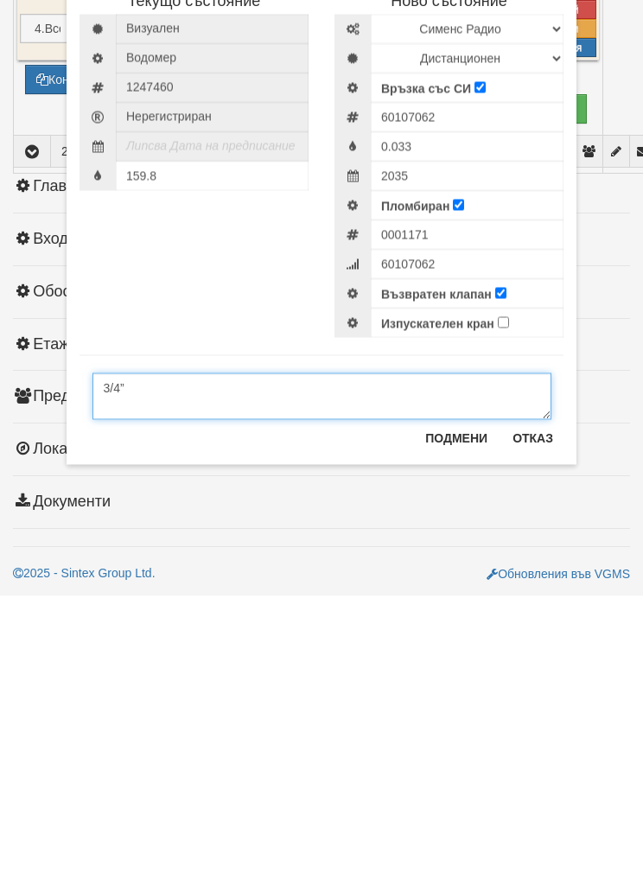
type textarea "3/4”"
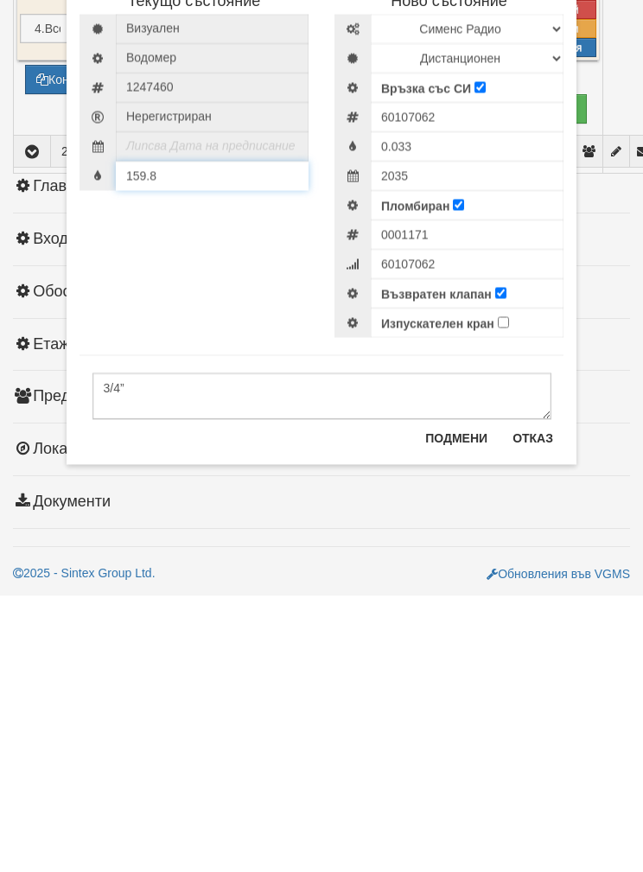
click at [176, 437] on div "159.8" at bounding box center [193, 451] width 229 height 29
click at [172, 307] on div "Текущо състояние Визуален Водомер 1247460" at bounding box center [322, 421] width 510 height 384
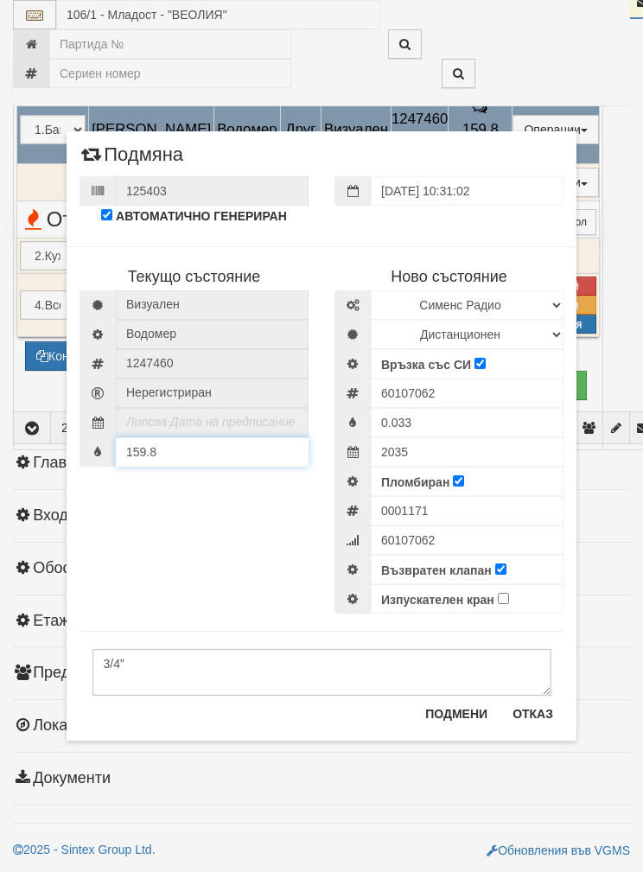
click at [173, 439] on div "159.8" at bounding box center [193, 451] width 229 height 29
click at [189, 459] on input "159.8" at bounding box center [212, 468] width 193 height 29
click at [187, 465] on input "159.8" at bounding box center [212, 468] width 193 height 29
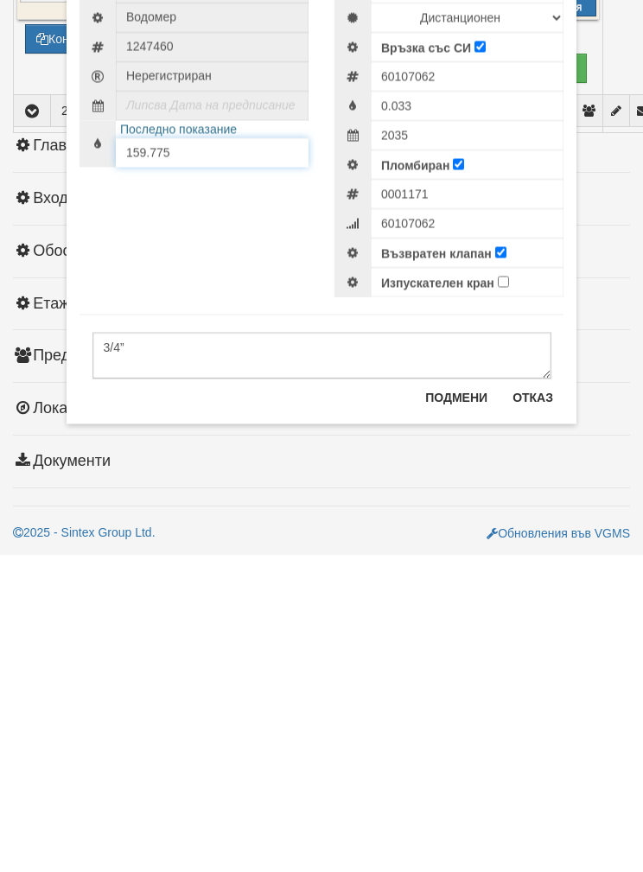
type input "159.775"
click at [460, 700] on button "Подмени" at bounding box center [456, 714] width 83 height 28
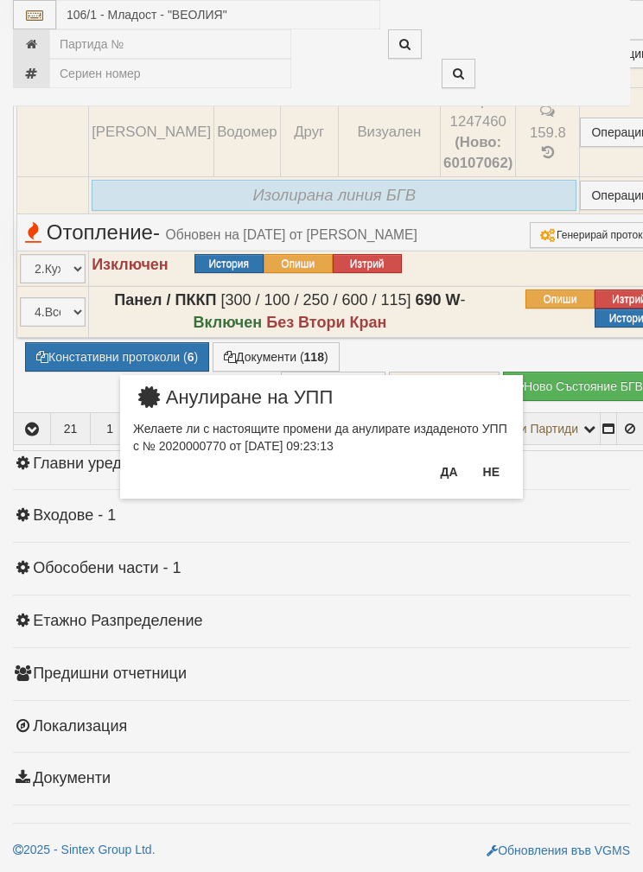
click at [447, 467] on button "Да" at bounding box center [448, 472] width 38 height 28
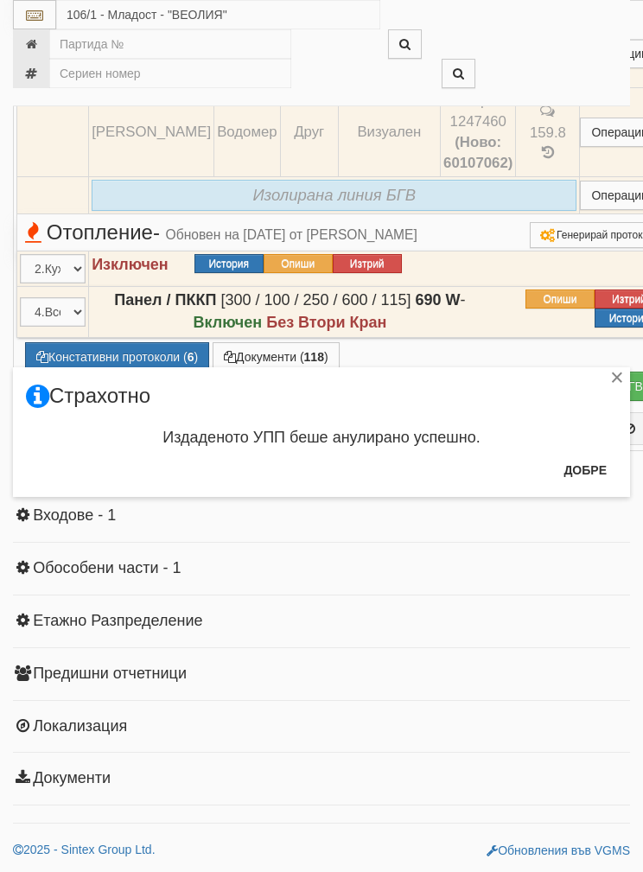
click at [594, 465] on button "Добре" at bounding box center [585, 470] width 64 height 28
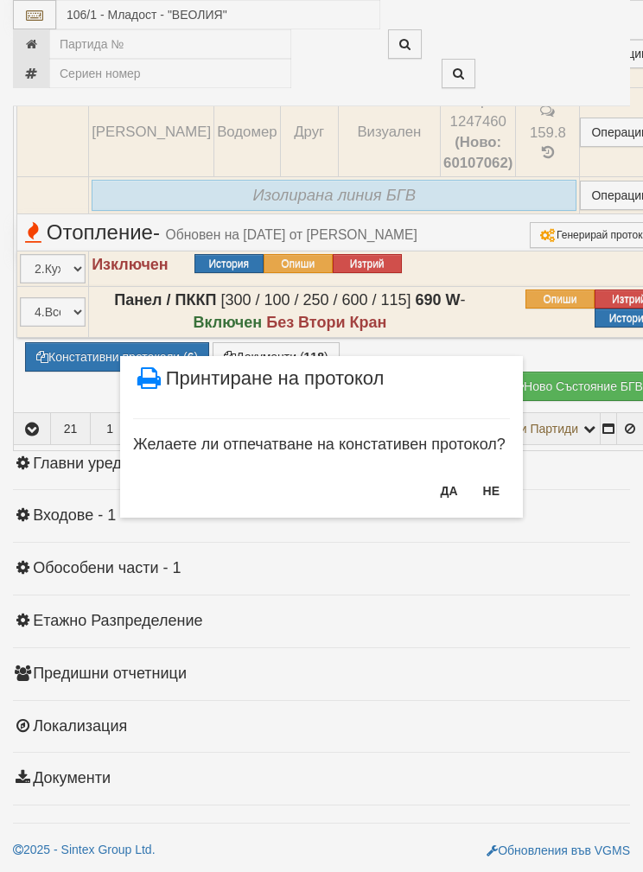
click at [492, 487] on button "НЕ" at bounding box center [491, 491] width 37 height 28
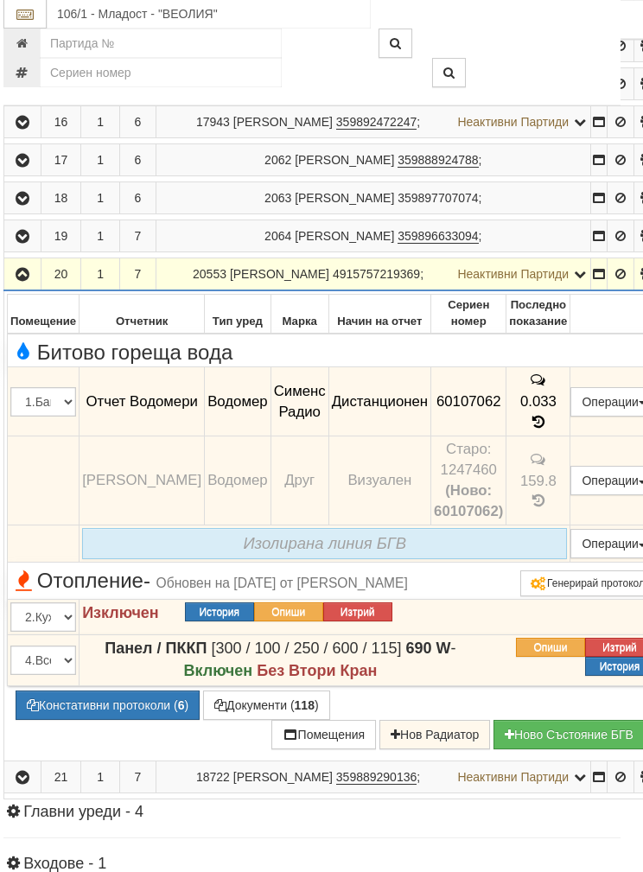
scroll to position [916, 10]
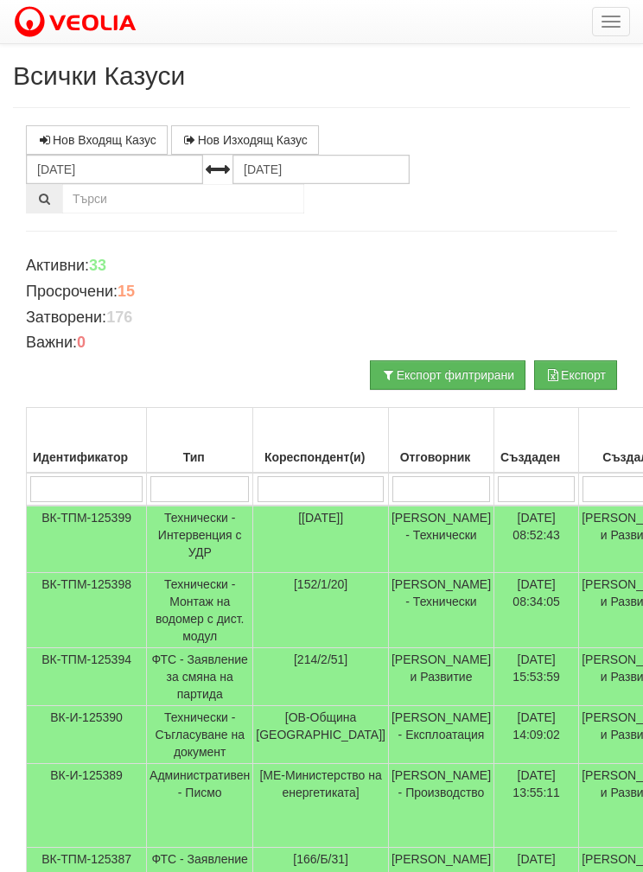
click at [194, 490] on input "search" at bounding box center [199, 489] width 98 height 26
click at [302, 481] on input "search" at bounding box center [320, 489] width 127 height 26
type input "120"
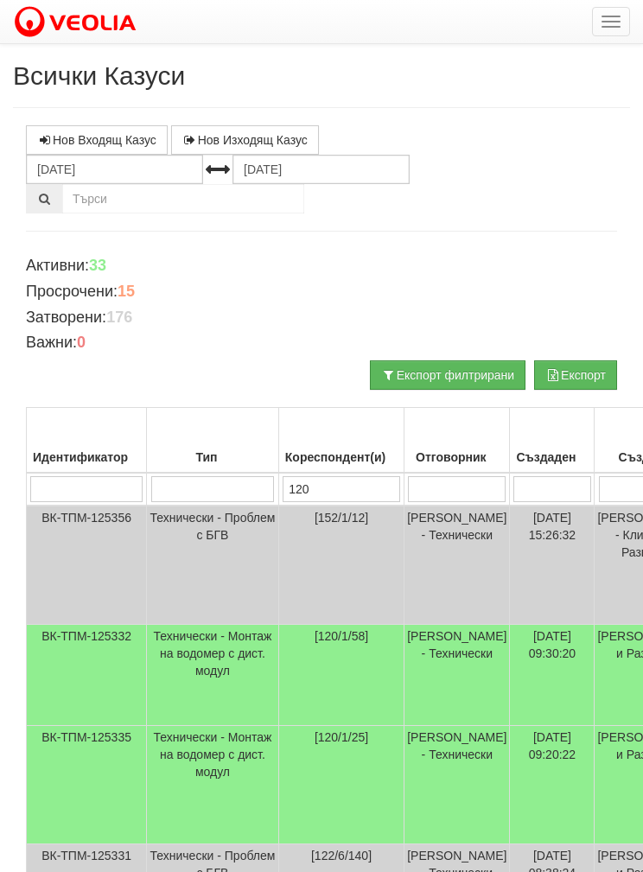
type input "120"
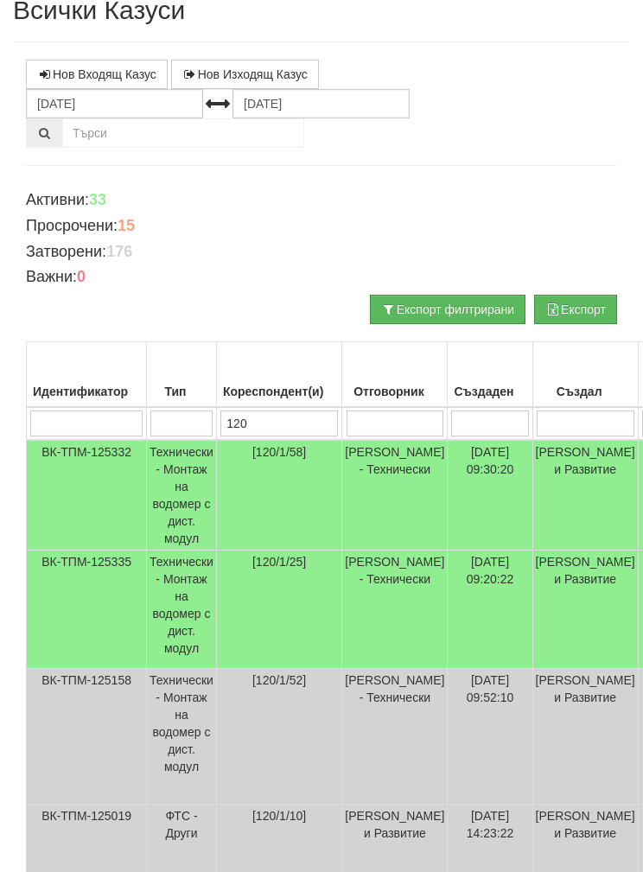
scroll to position [66, 0]
type input "120"
click at [257, 597] on td "[120/1/25]" at bounding box center [278, 609] width 125 height 118
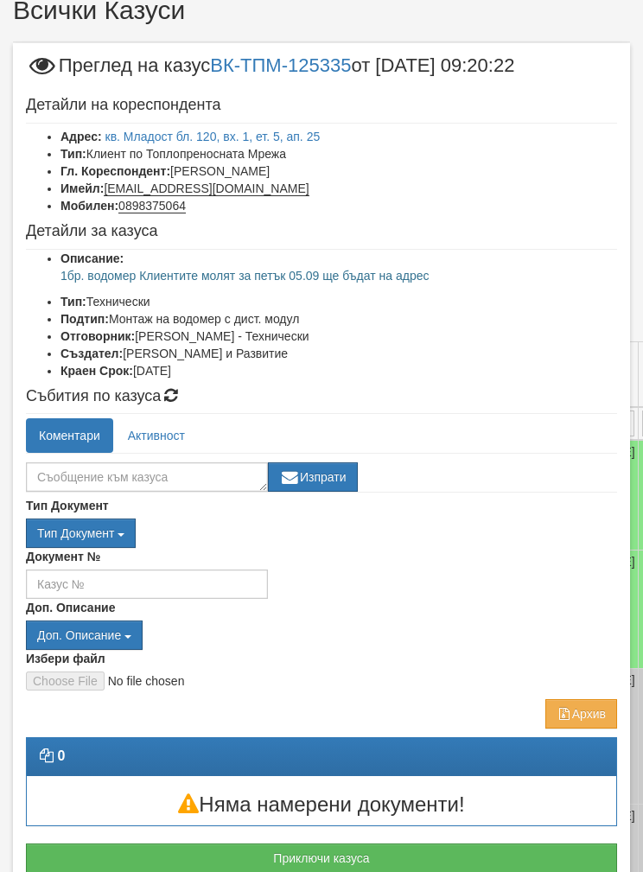
click at [377, 843] on button "Приключи казуса" at bounding box center [321, 857] width 591 height 29
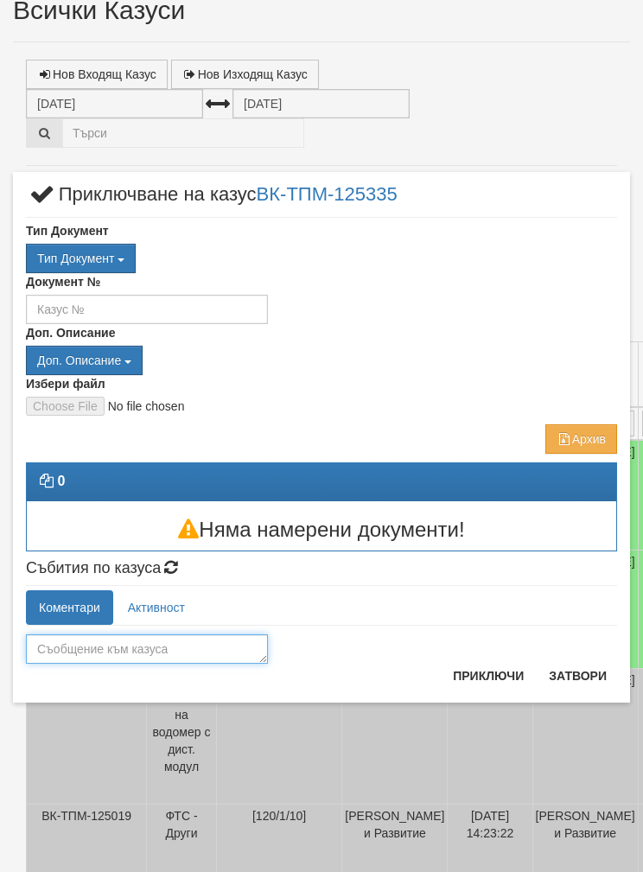
click at [126, 659] on textarea at bounding box center [147, 648] width 242 height 29
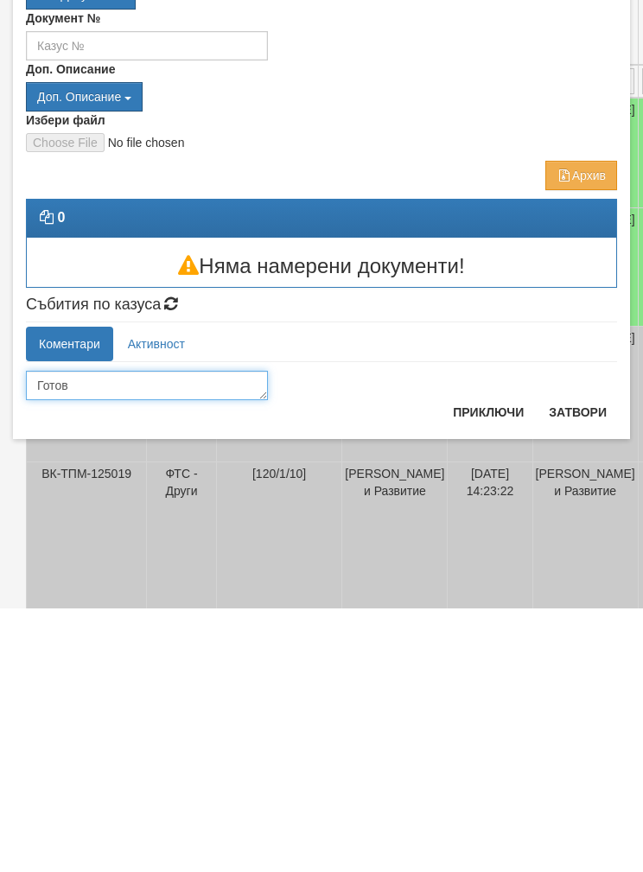
type textarea "Готов"
click at [480, 662] on button "Приключи" at bounding box center [488, 676] width 92 height 28
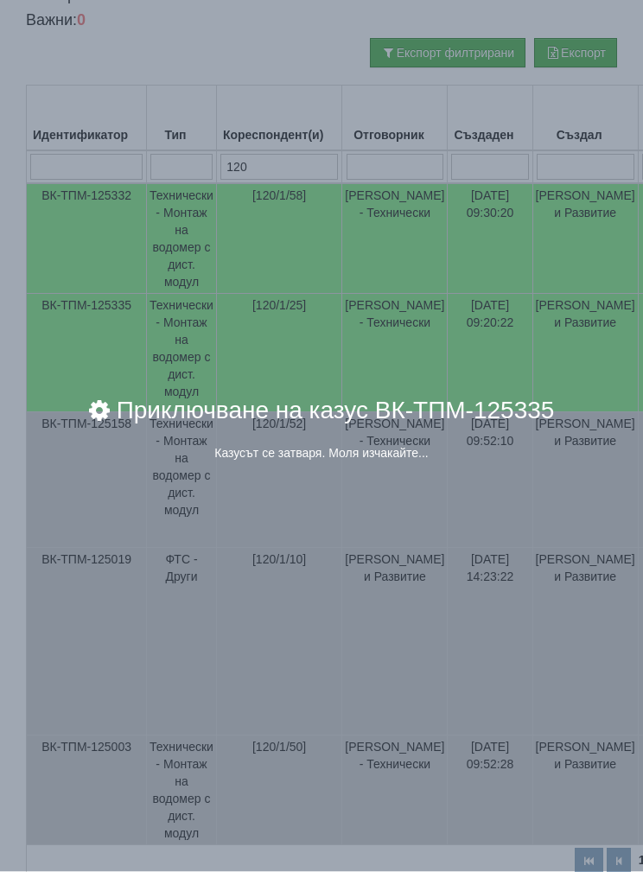
scroll to position [322, 0]
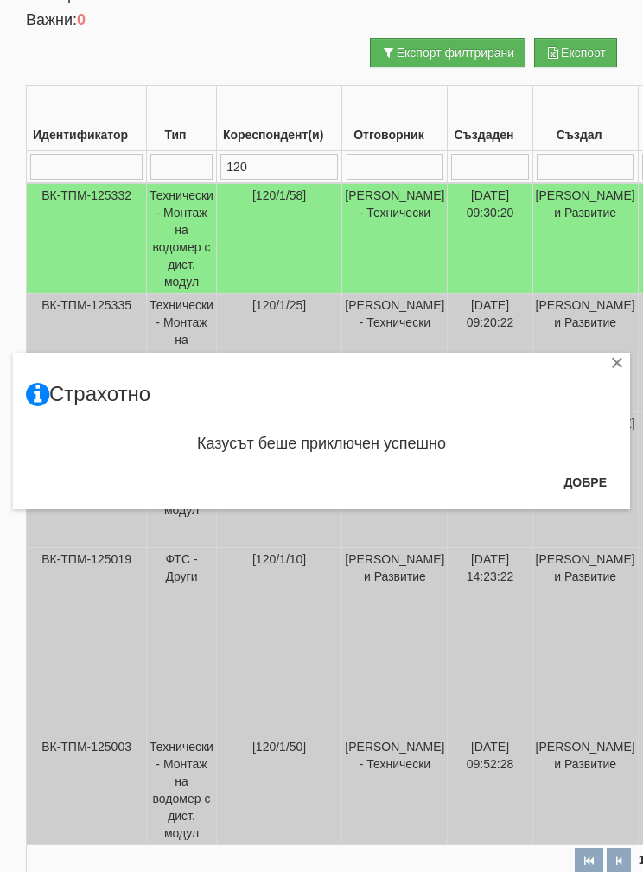
click at [599, 469] on button "Добре" at bounding box center [585, 482] width 64 height 28
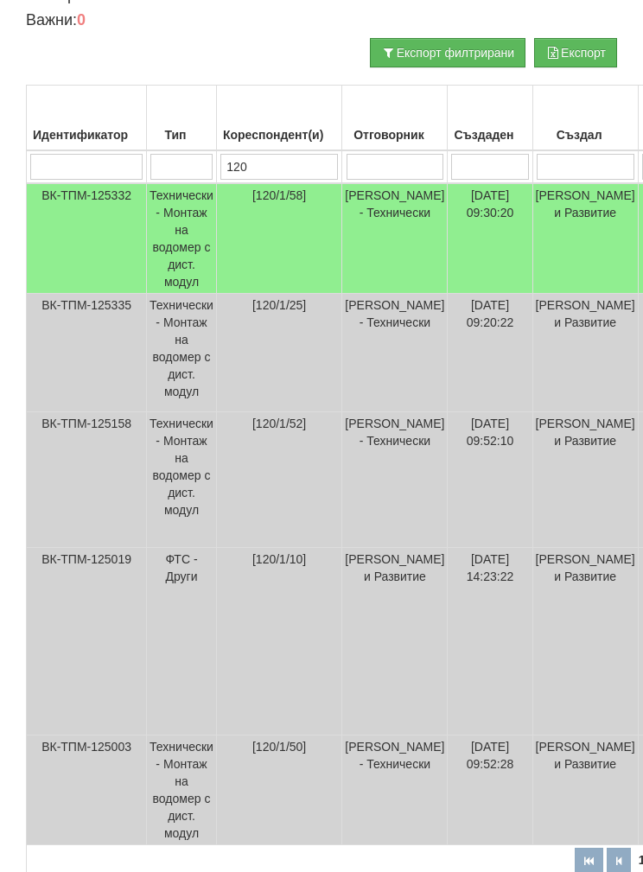
click at [280, 145] on th "Кореспондент(и)" at bounding box center [278, 119] width 125 height 66
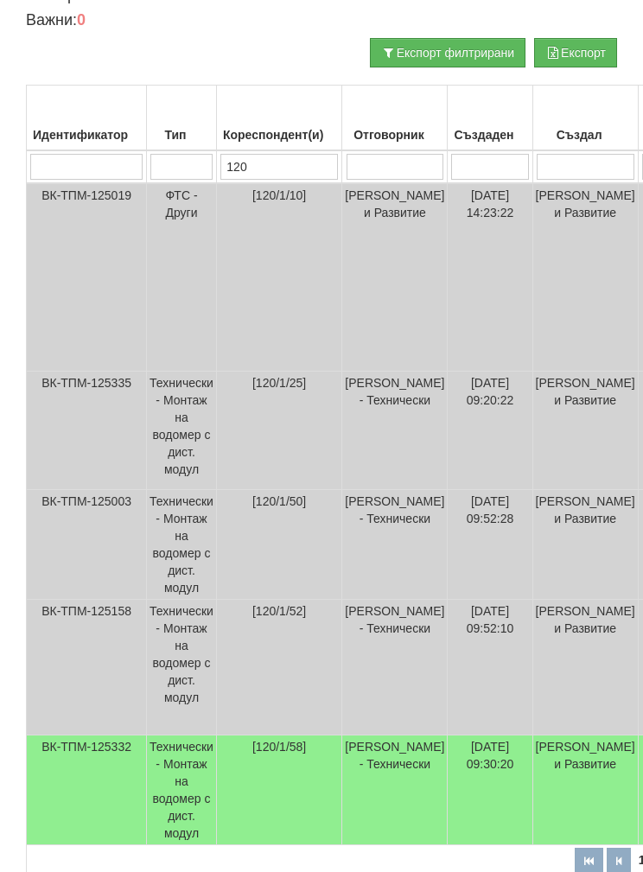
click at [276, 155] on input "120" at bounding box center [279, 167] width 118 height 26
type input "1120"
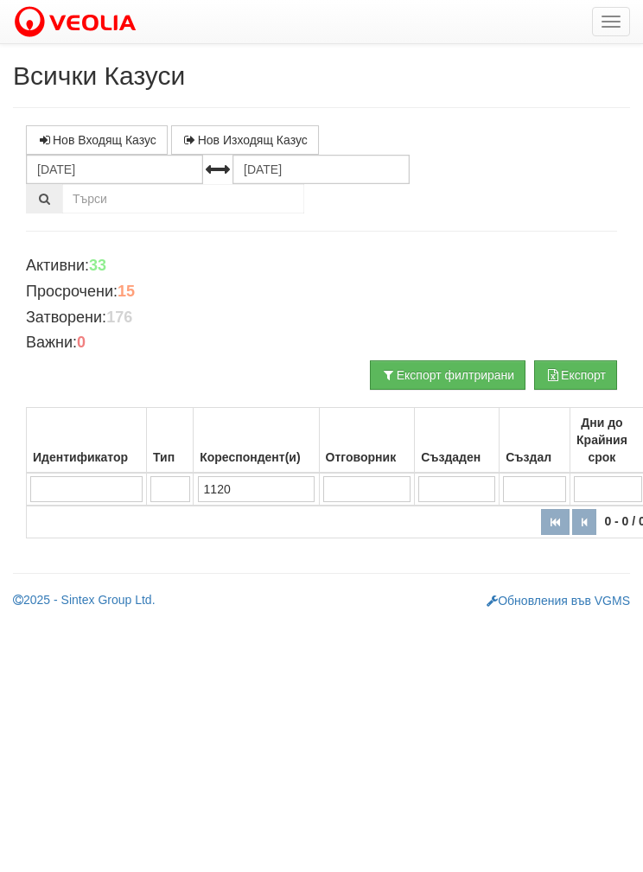
type input "15120"
type input "152120"
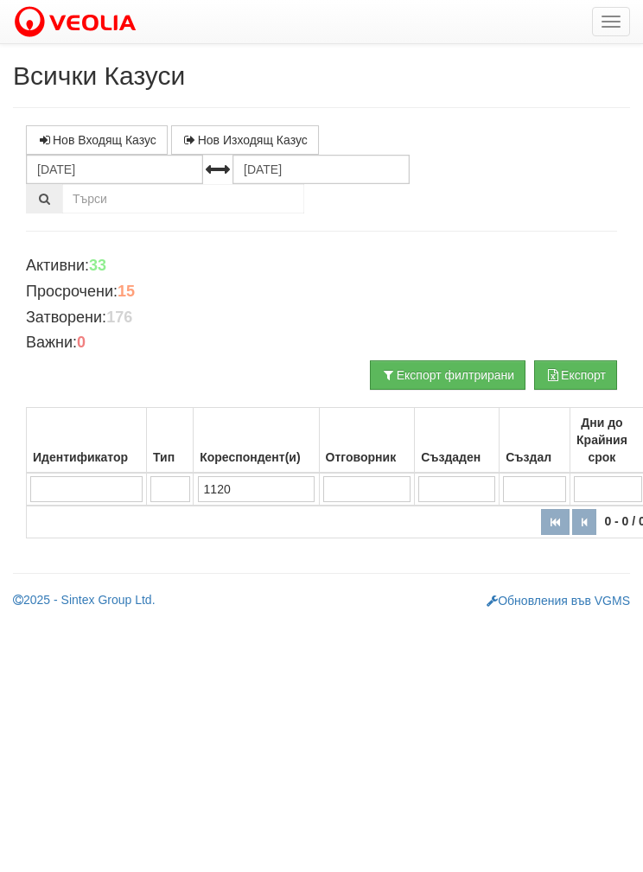
type input "120"
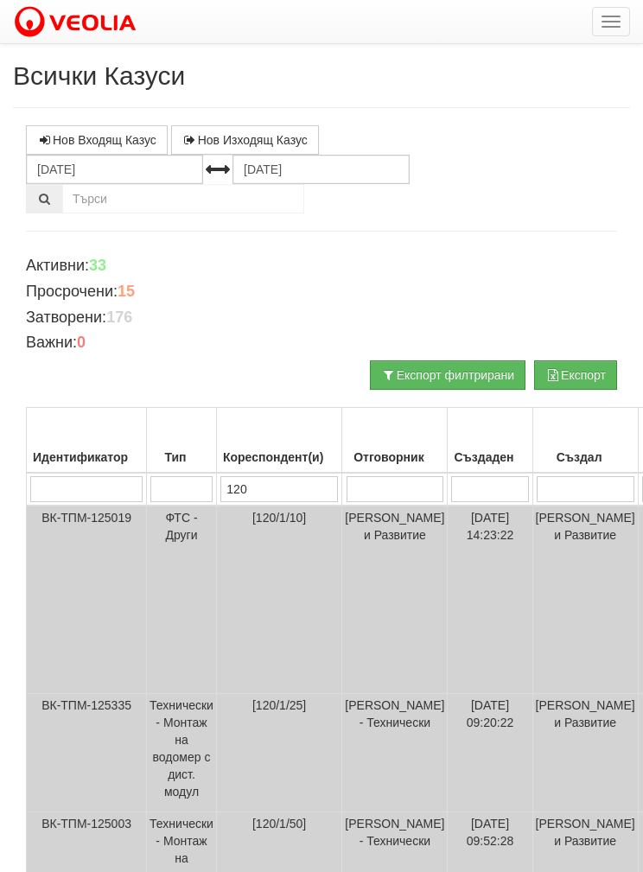
click at [270, 480] on input "120" at bounding box center [279, 489] width 118 height 26
type input "1"
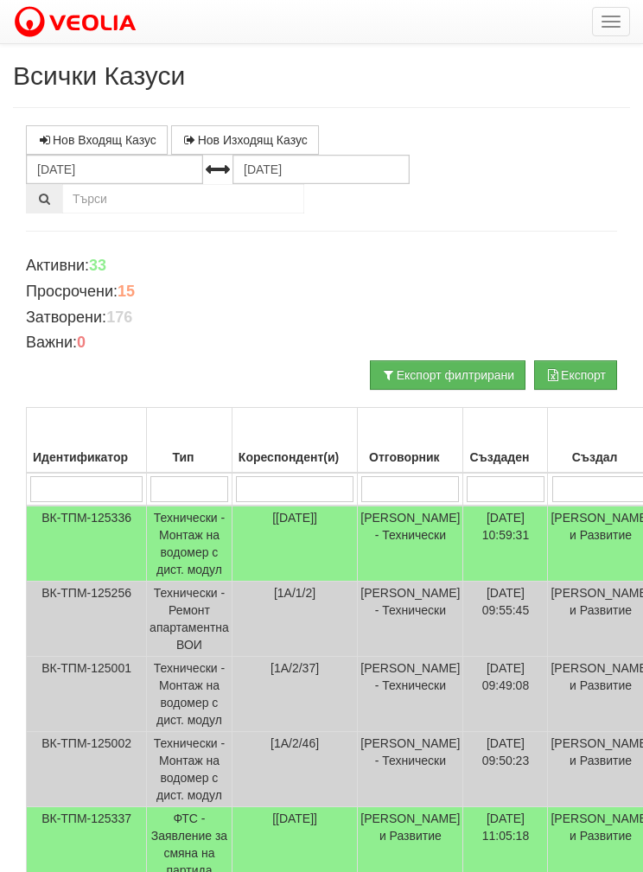
type input "1"
type input "15"
type input "152"
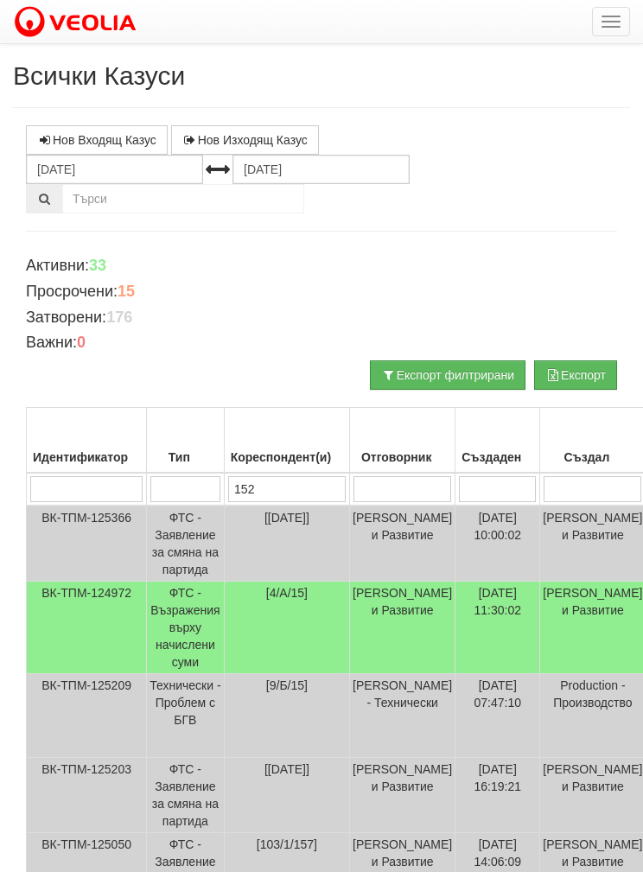
type input "152"
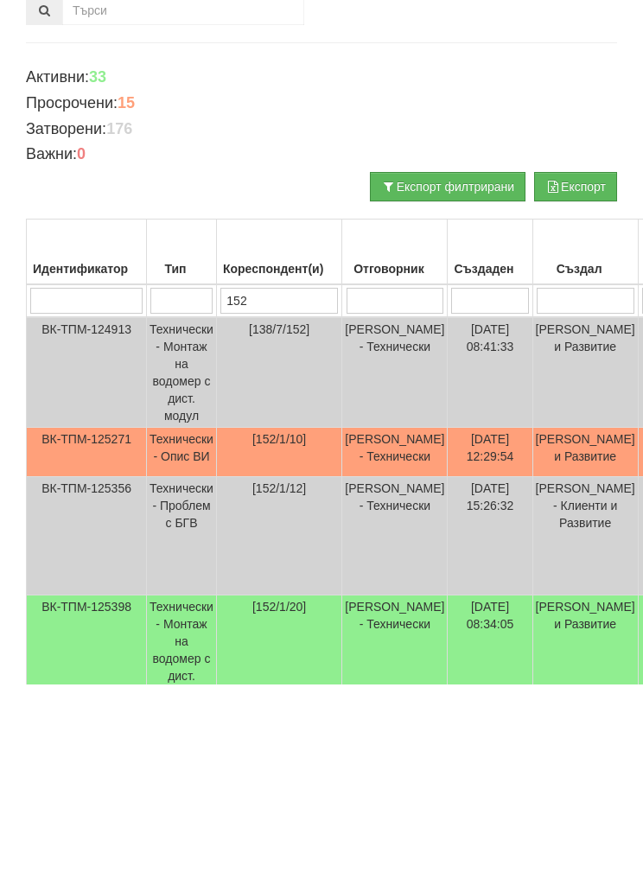
type input "152"
click at [185, 616] on td "Технически - Опис ВИ" at bounding box center [182, 640] width 70 height 49
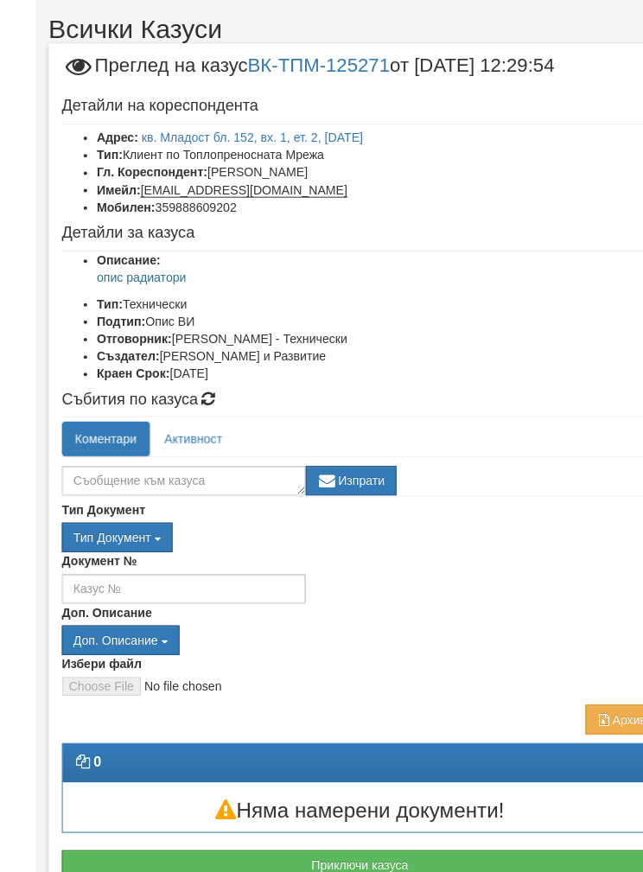
scroll to position [47, 0]
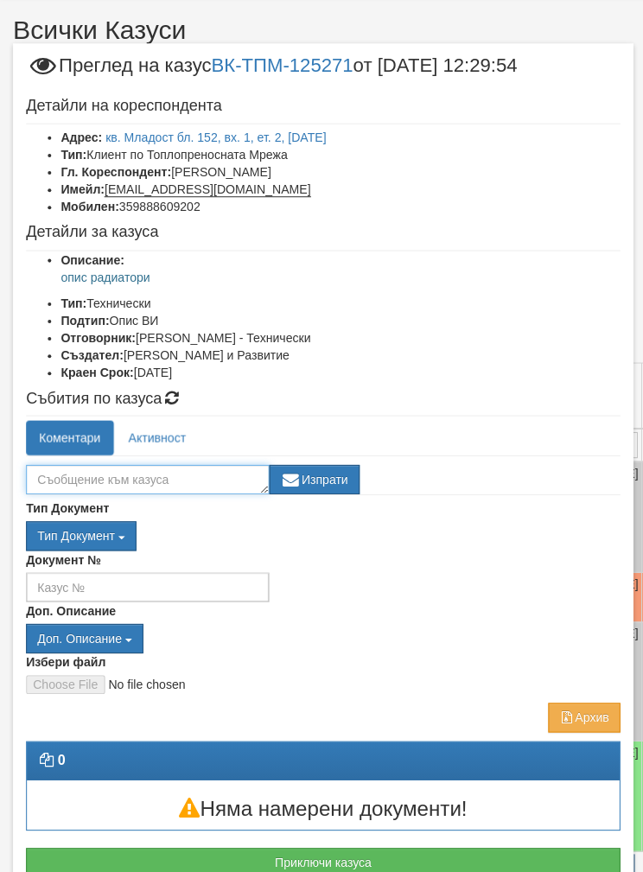
click at [118, 467] on textarea at bounding box center [147, 476] width 242 height 29
click at [95, 473] on textarea at bounding box center [147, 476] width 242 height 29
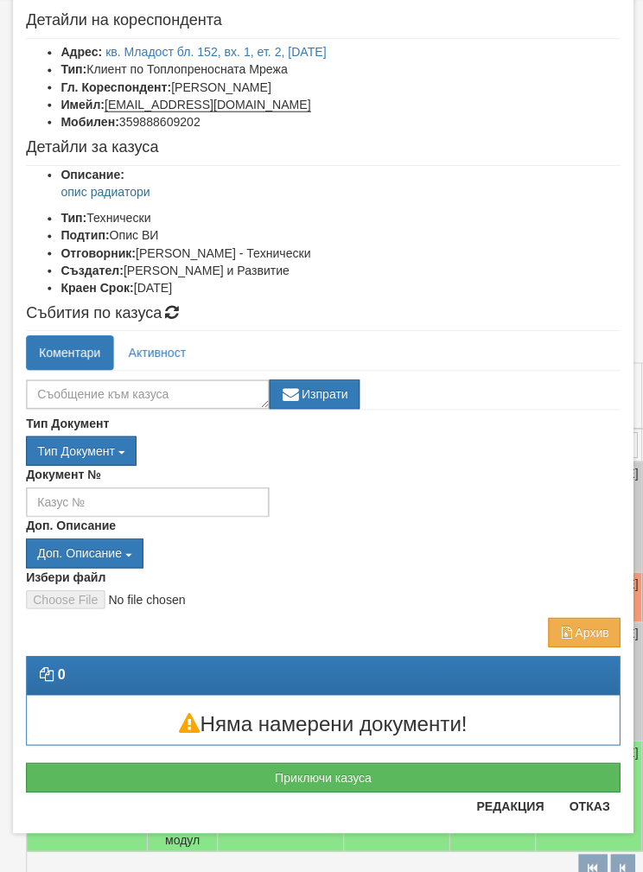
scroll to position [85, 0]
click at [583, 810] on button "Отказ" at bounding box center [586, 802] width 61 height 28
